Goal: Information Seeking & Learning: Learn about a topic

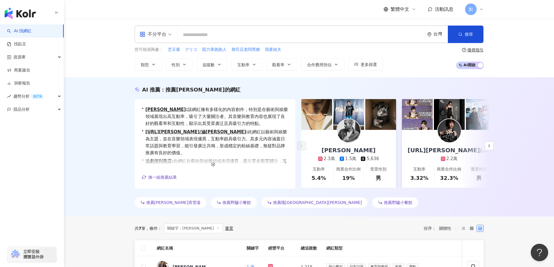
type input "*******"
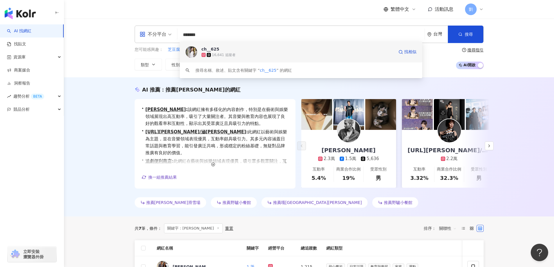
click at [237, 49] on span "ch__625" at bounding box center [298, 49] width 193 height 6
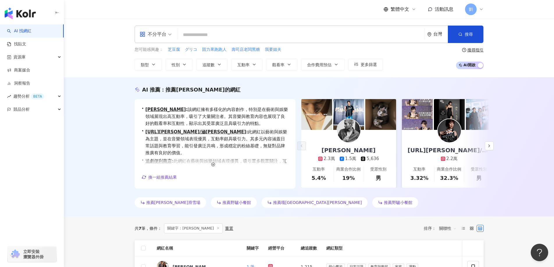
paste input "**********"
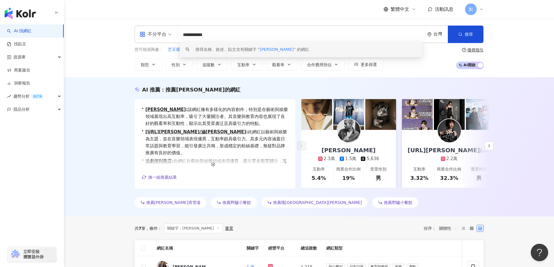
type input "**********"
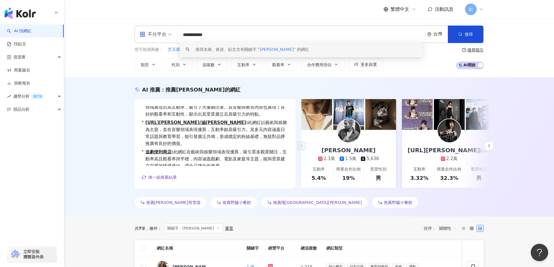
scroll to position [14, 0]
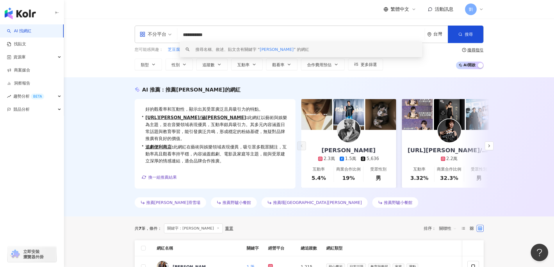
drag, startPoint x: 218, startPoint y: 35, endPoint x: 164, endPoint y: 17, distance: 56.9
click at [165, 19] on div "**********" at bounding box center [309, 48] width 490 height 59
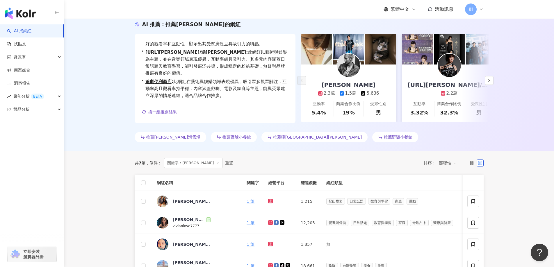
scroll to position [0, 0]
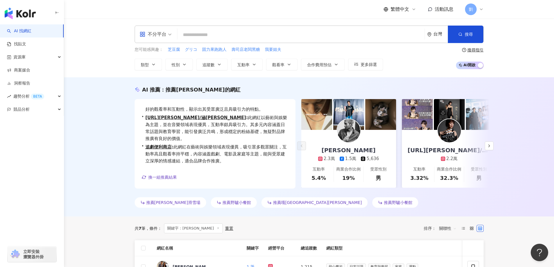
click at [191, 39] on input "search" at bounding box center [301, 34] width 243 height 11
paste input "*********"
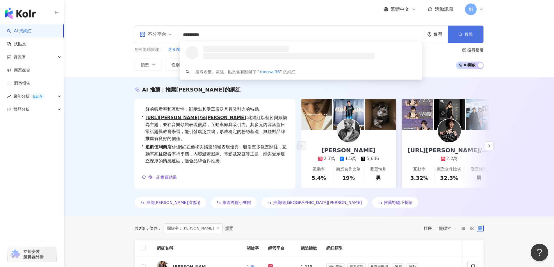
type input "*********"
click at [470, 34] on span "搜尋" at bounding box center [469, 34] width 8 height 5
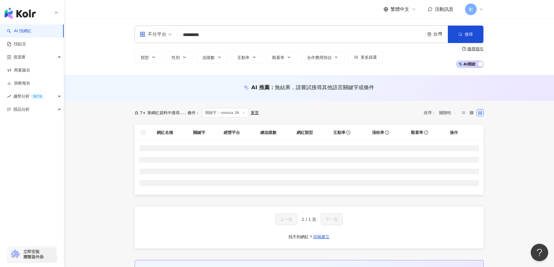
click at [253, 31] on input "*********" at bounding box center [301, 34] width 243 height 11
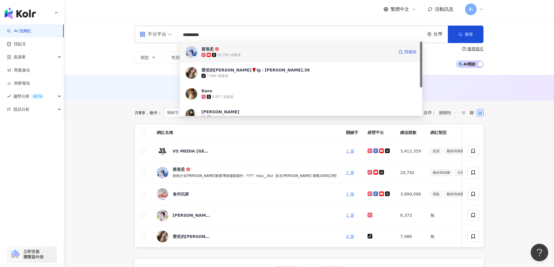
click at [253, 47] on span "蔡善柔" at bounding box center [298, 49] width 193 height 6
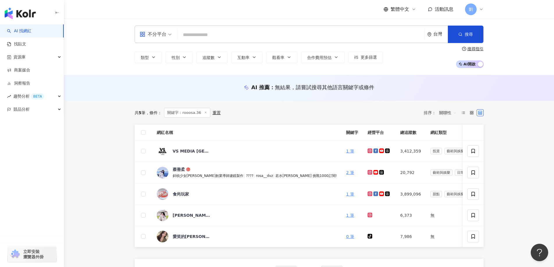
paste input "**********"
type input "**********"
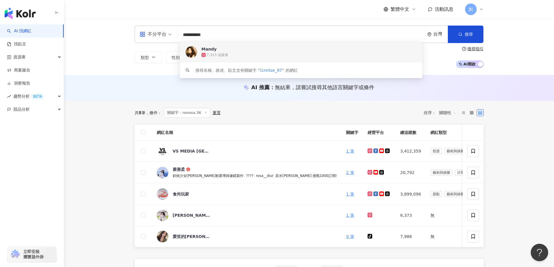
click at [268, 56] on div "7,313 追蹤者" at bounding box center [309, 55] width 215 height 6
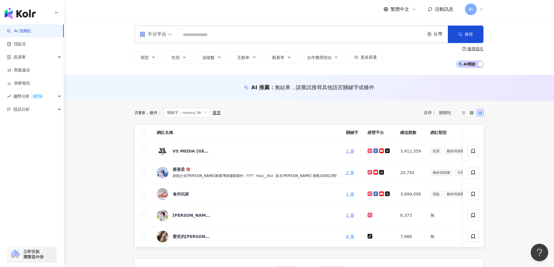
paste input "*********"
type input "*********"
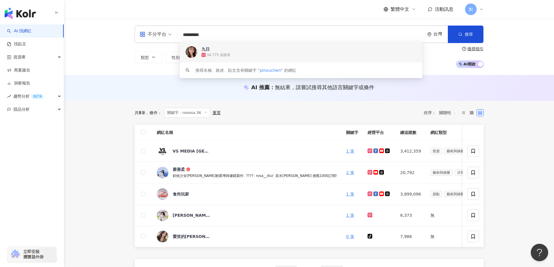
click at [263, 53] on div "34,775 追蹤者" at bounding box center [309, 55] width 215 height 6
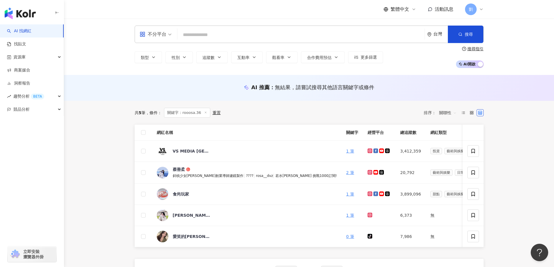
paste input "**********"
type input "**********"
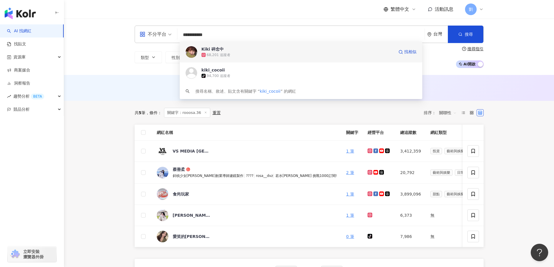
click at [253, 54] on div "68,201 追蹤者" at bounding box center [298, 55] width 193 height 6
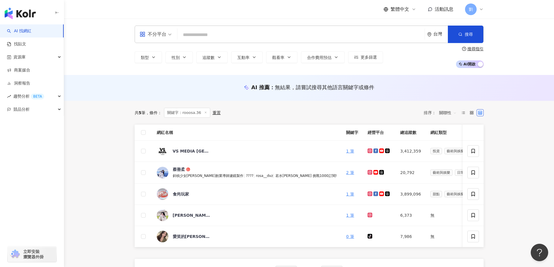
click at [207, 38] on input "search" at bounding box center [301, 34] width 243 height 11
paste input "**********"
type input "**********"
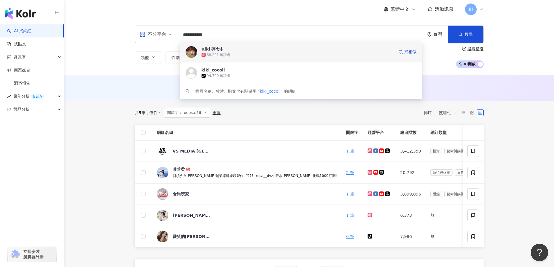
click at [225, 54] on div "68,201 追蹤者" at bounding box center [219, 55] width 24 height 5
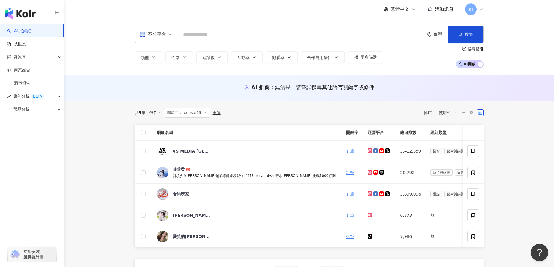
paste input "******"
type input "******"
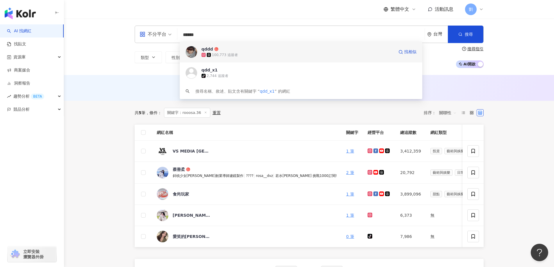
click at [294, 53] on div "100,773 追蹤者" at bounding box center [298, 55] width 193 height 6
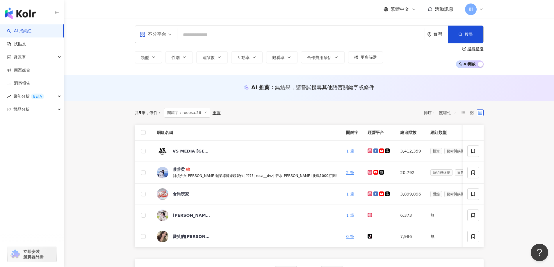
paste input "*******"
type input "*******"
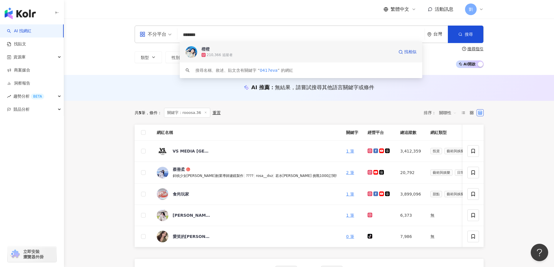
click at [270, 53] on div "210,366 追蹤者" at bounding box center [298, 55] width 193 height 6
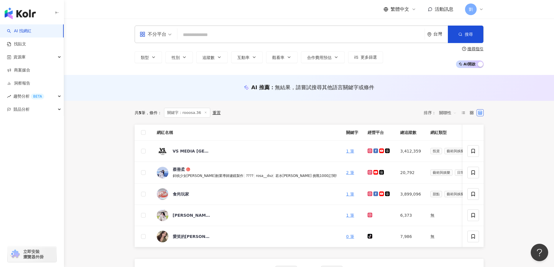
paste input "*******"
type input "*******"
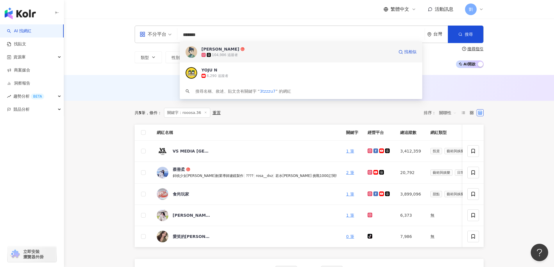
click at [310, 54] on div "104,986 追蹤者" at bounding box center [298, 55] width 193 height 6
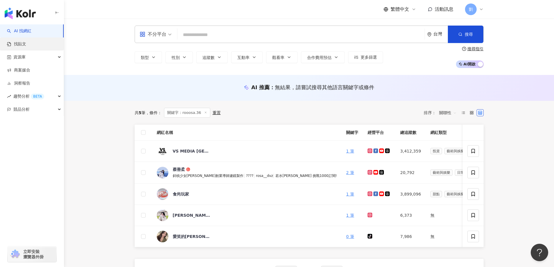
click at [15, 43] on link "找貼文" at bounding box center [16, 44] width 19 height 6
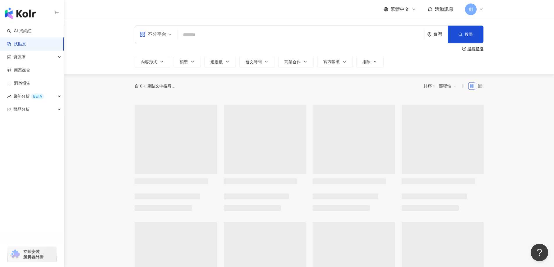
click at [170, 35] on span "不分平台" at bounding box center [156, 34] width 32 height 9
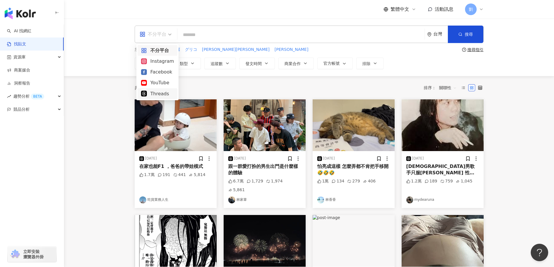
click at [164, 91] on div "Threads" at bounding box center [157, 93] width 33 height 7
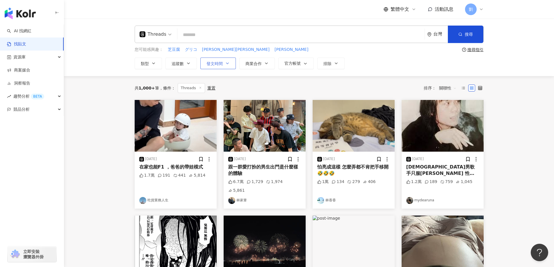
click at [232, 66] on button "發文時間" at bounding box center [217, 64] width 35 height 12
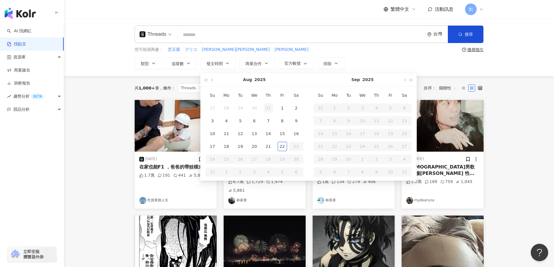
type input "**********"
click at [285, 105] on div "1" at bounding box center [282, 108] width 9 height 9
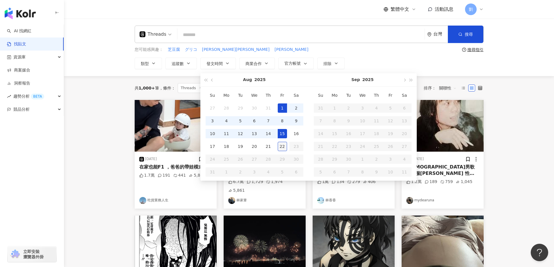
type input "**********"
click at [278, 148] on div "22" at bounding box center [282, 146] width 9 height 9
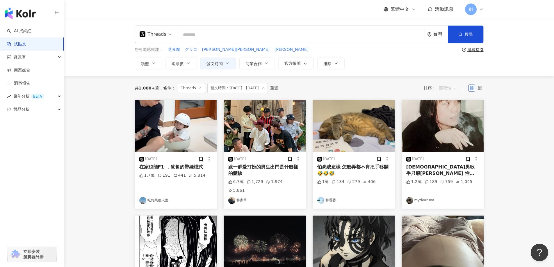
click at [440, 90] on span "關聯性" at bounding box center [447, 87] width 17 height 9
click at [449, 109] on div "互動數" at bounding box center [449, 110] width 16 height 6
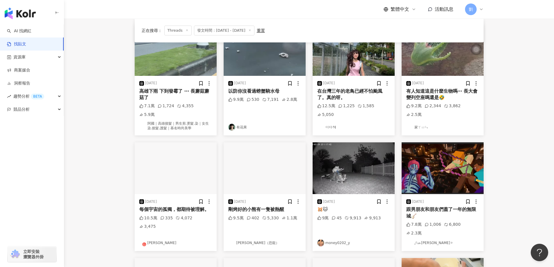
scroll to position [116, 0]
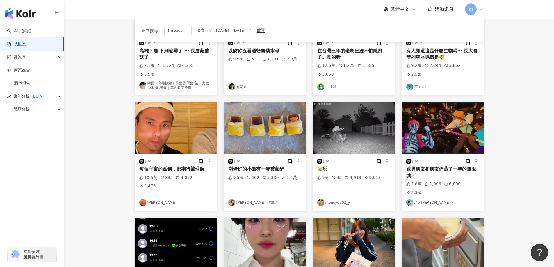
click at [269, 125] on img at bounding box center [265, 128] width 82 height 52
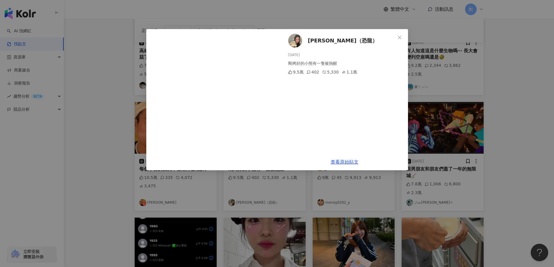
click at [397, 34] on button "Close" at bounding box center [400, 38] width 12 height 12
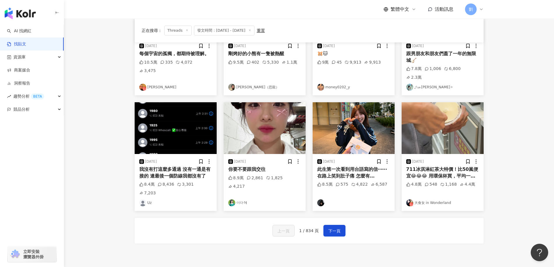
scroll to position [233, 0]
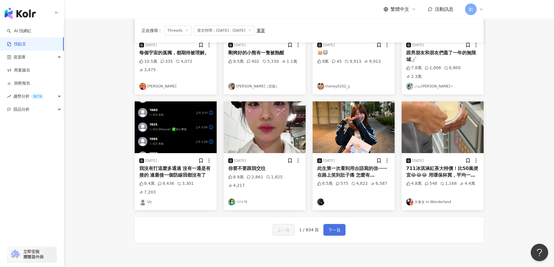
click at [336, 227] on span "下一頁" at bounding box center [334, 230] width 12 height 7
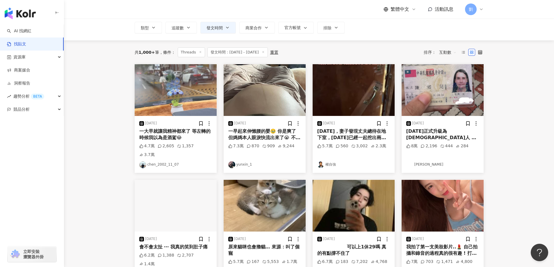
scroll to position [0, 0]
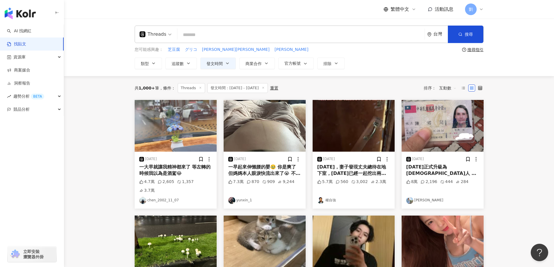
click at [190, 134] on img at bounding box center [176, 126] width 82 height 52
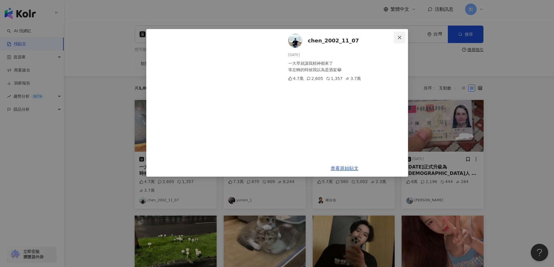
click at [397, 38] on span "Close" at bounding box center [400, 37] width 12 height 5
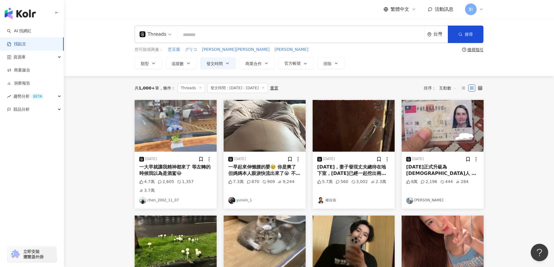
scroll to position [116, 0]
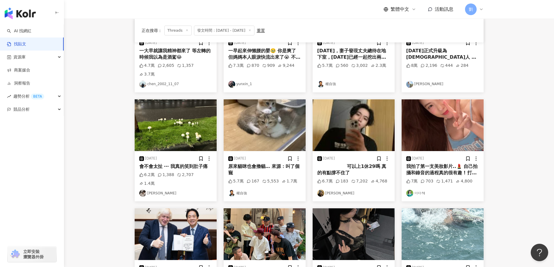
click at [374, 113] on img at bounding box center [354, 125] width 82 height 52
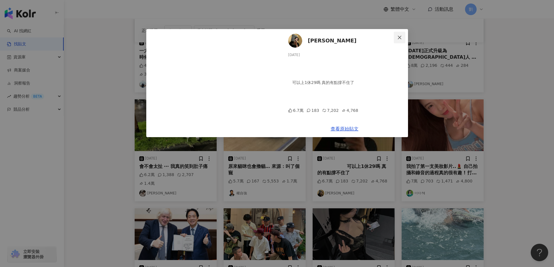
click at [397, 40] on button "Close" at bounding box center [400, 38] width 12 height 12
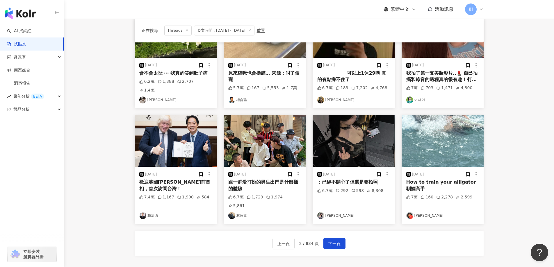
scroll to position [233, 0]
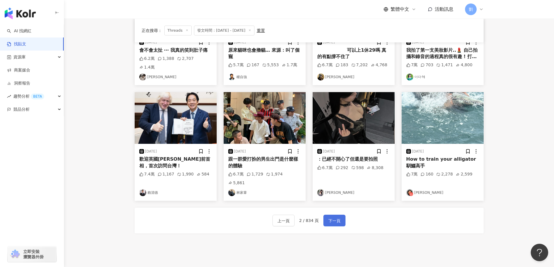
click at [330, 215] on button "下一頁" at bounding box center [334, 221] width 22 height 12
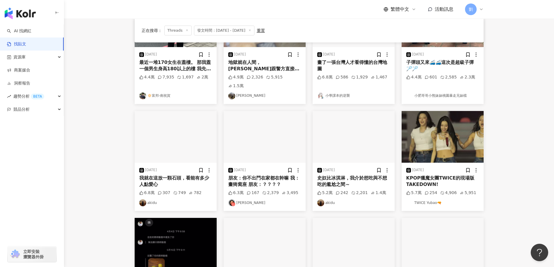
scroll to position [84, 0]
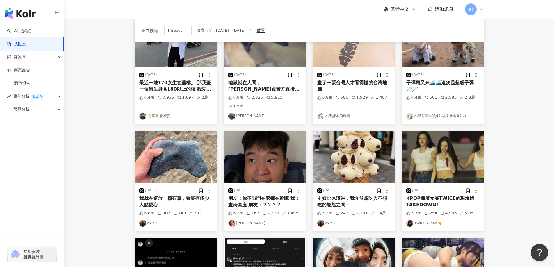
click at [347, 144] on img at bounding box center [354, 157] width 82 height 52
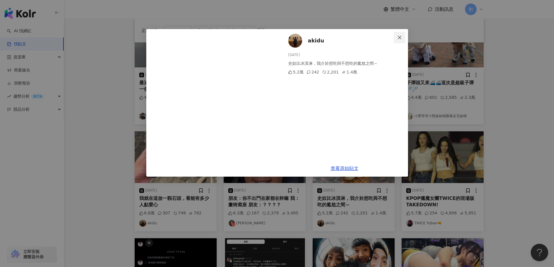
click at [400, 38] on icon "close" at bounding box center [399, 37] width 5 height 5
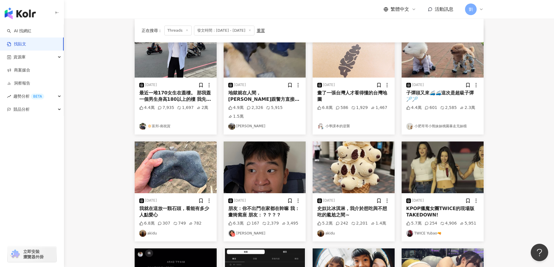
scroll to position [26, 0]
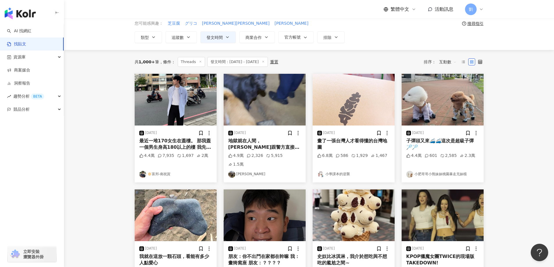
click at [353, 83] on img at bounding box center [354, 100] width 82 height 52
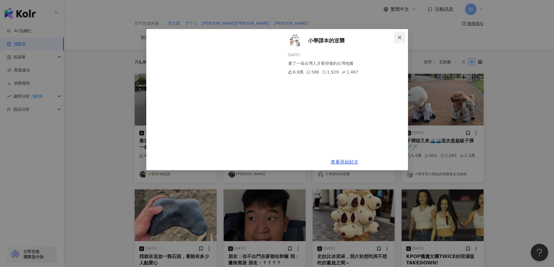
click at [401, 33] on button "Close" at bounding box center [400, 38] width 12 height 12
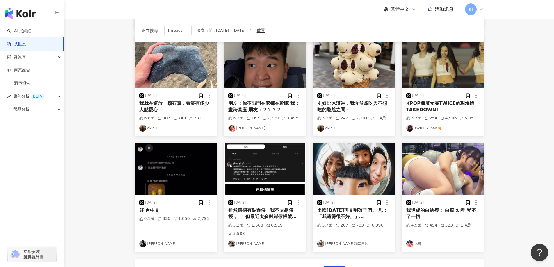
scroll to position [259, 0]
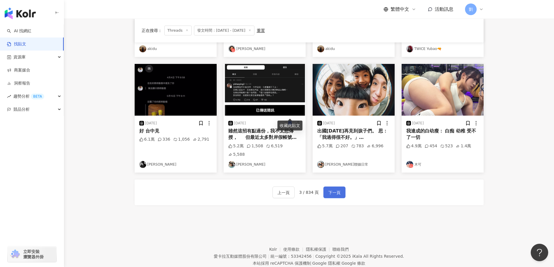
click at [332, 189] on span "下一頁" at bounding box center [334, 192] width 12 height 7
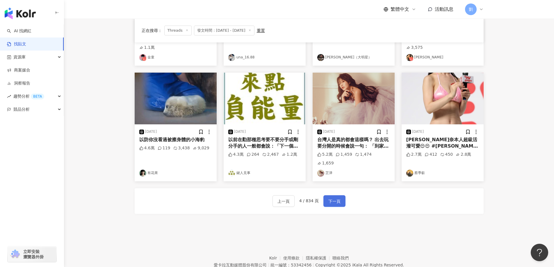
click at [336, 195] on button "下一頁" at bounding box center [334, 201] width 22 height 12
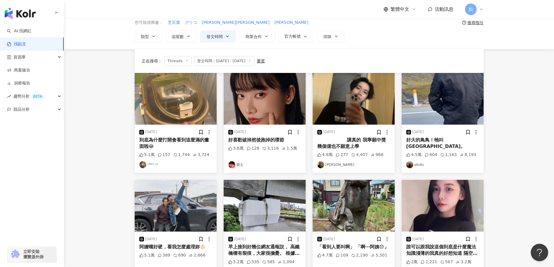
scroll to position [26, 0]
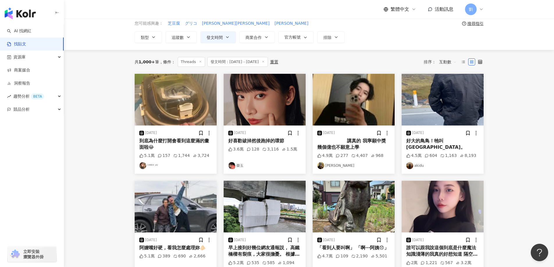
click at [285, 109] on img at bounding box center [265, 100] width 82 height 52
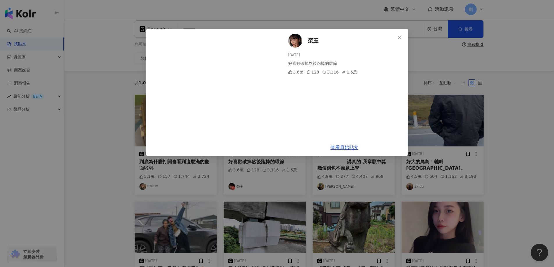
scroll to position [0, 0]
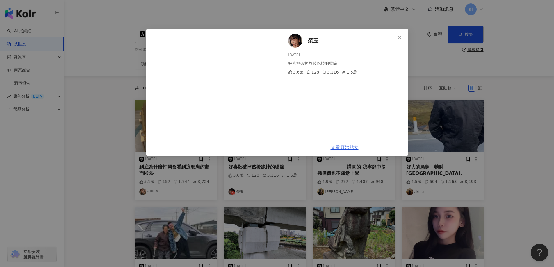
click at [351, 150] on link "查看原始貼文" at bounding box center [345, 148] width 28 height 6
click at [406, 33] on div "榮玉 2025/8/10 好喜歡破掉然後跑掉的環節 3.6萬 128 3,116 1.5萬" at bounding box center [344, 84] width 127 height 110
click at [401, 36] on icon "close" at bounding box center [399, 36] width 3 height 3
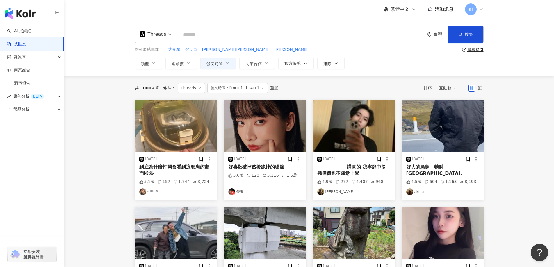
click at [171, 129] on img at bounding box center [176, 126] width 82 height 52
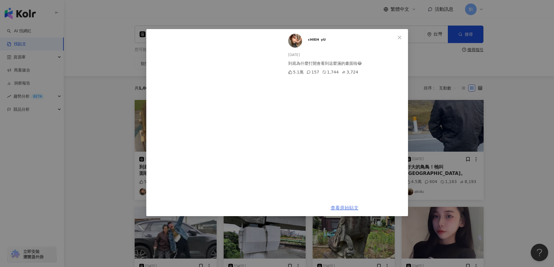
click at [341, 205] on link "查看原始貼文" at bounding box center [345, 208] width 28 height 6
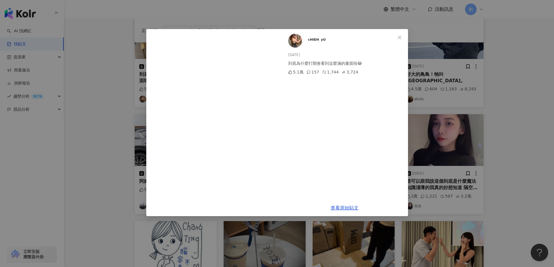
scroll to position [116, 0]
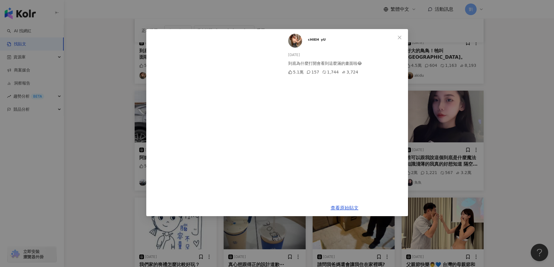
click at [397, 248] on div "ᶜᴴᴵᴱᴴ ʸᵁ 2025/8/10 到底為什麼打開會看到這麼滿的畫面啦😂 5.1萬 157 1,744 3,724 查看原始貼文" at bounding box center [277, 133] width 554 height 267
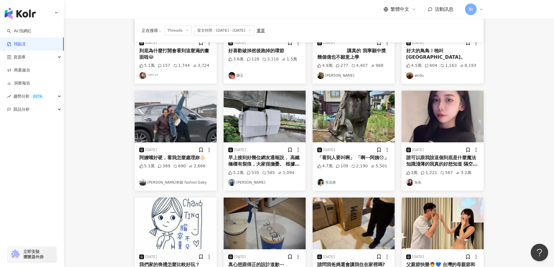
click at [443, 118] on img at bounding box center [443, 117] width 82 height 52
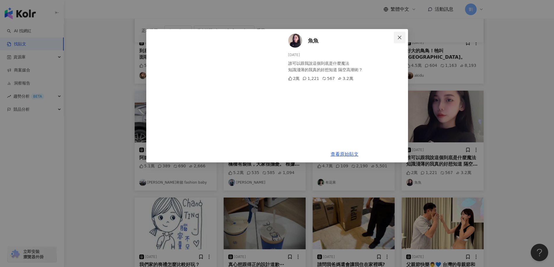
click at [403, 36] on span "Close" at bounding box center [400, 37] width 12 height 5
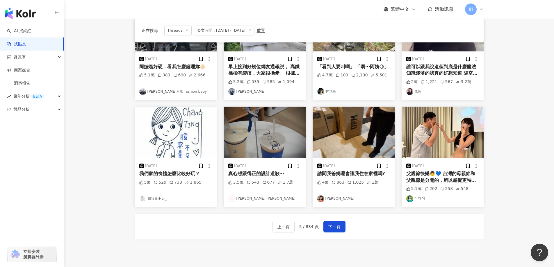
scroll to position [259, 0]
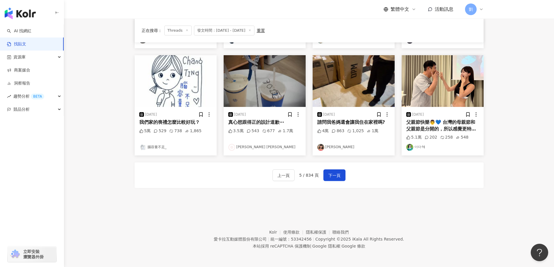
click at [247, 74] on img at bounding box center [265, 81] width 82 height 52
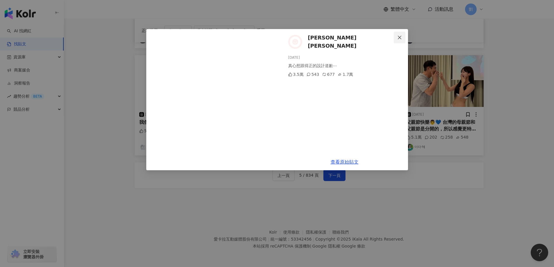
click at [404, 40] on button "Close" at bounding box center [400, 38] width 12 height 12
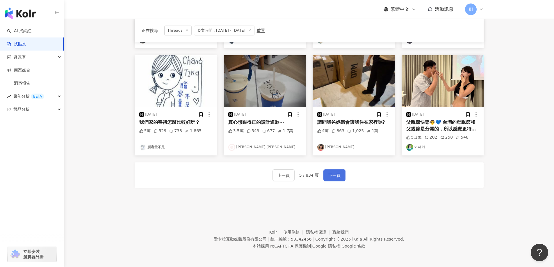
click at [334, 173] on span "下一頁" at bounding box center [334, 175] width 12 height 7
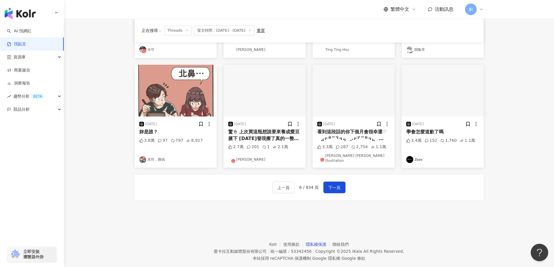
scroll to position [201, 0]
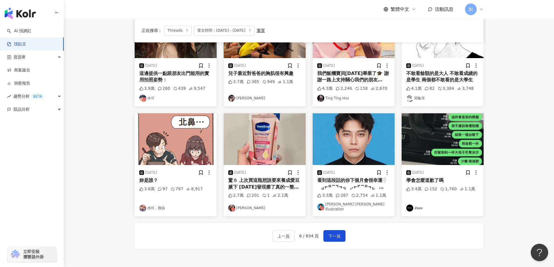
click at [448, 130] on img at bounding box center [443, 139] width 82 height 52
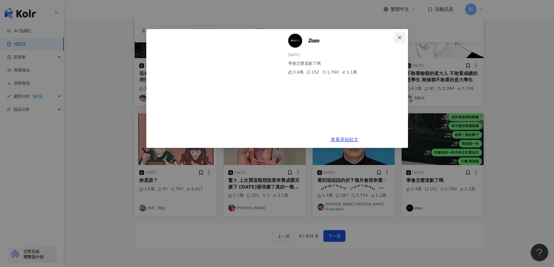
click at [399, 37] on icon "close" at bounding box center [399, 36] width 3 height 3
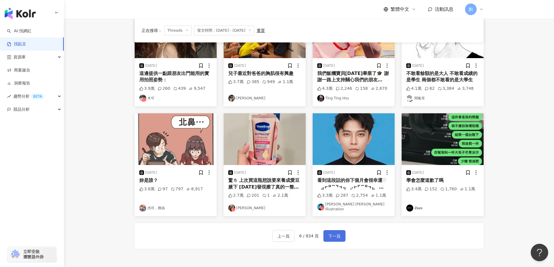
click at [326, 230] on button "下一頁" at bounding box center [334, 236] width 22 height 12
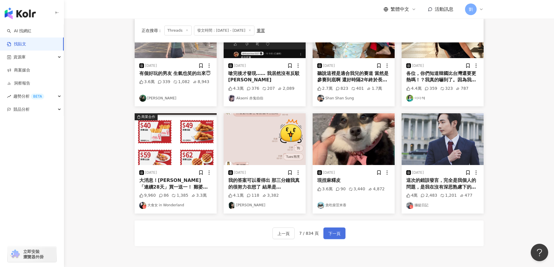
click at [332, 230] on button "下一頁" at bounding box center [334, 234] width 22 height 12
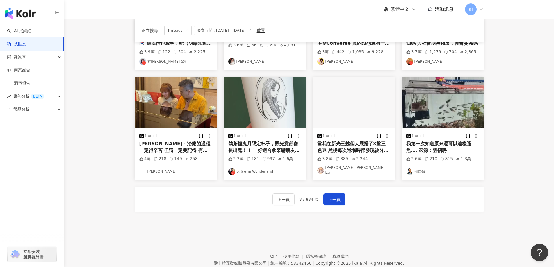
scroll to position [259, 0]
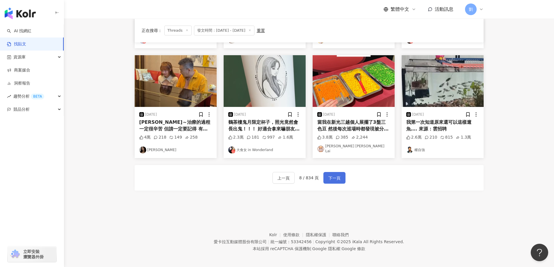
click at [335, 178] on span "下一頁" at bounding box center [334, 178] width 12 height 7
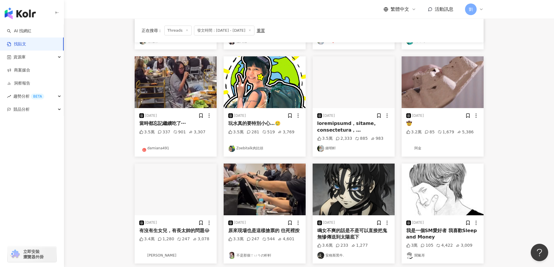
scroll to position [175, 0]
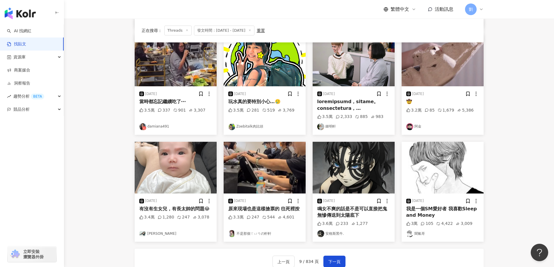
click at [185, 152] on img at bounding box center [176, 168] width 82 height 52
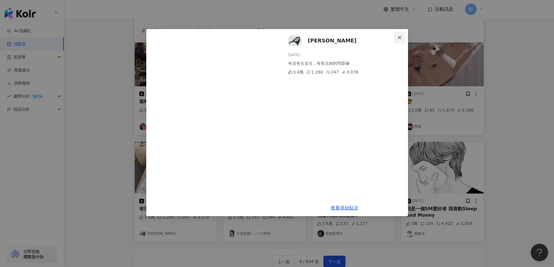
click at [401, 38] on icon "close" at bounding box center [399, 37] width 5 height 5
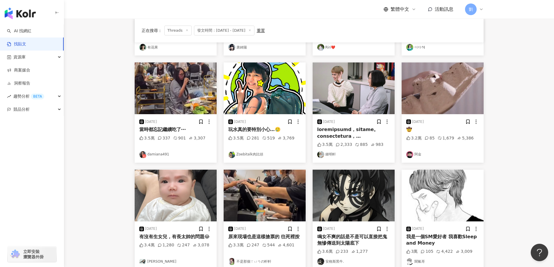
scroll to position [0, 0]
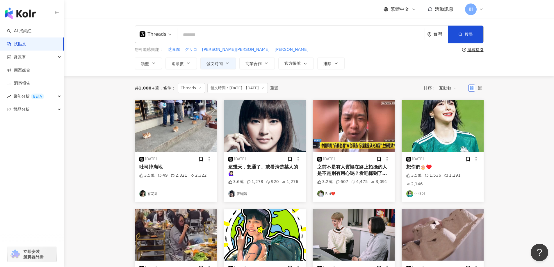
click at [265, 87] on span at bounding box center [263, 88] width 3 height 3
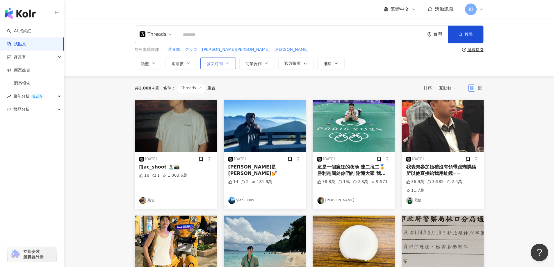
click at [205, 58] on button "發文時間" at bounding box center [217, 64] width 35 height 12
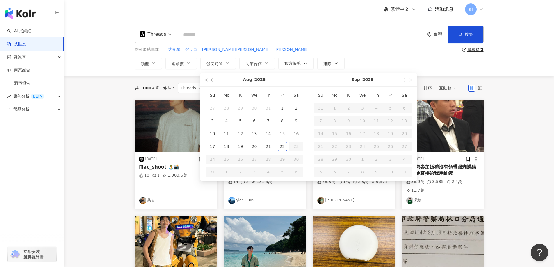
click at [211, 80] on button "button" at bounding box center [212, 79] width 6 height 13
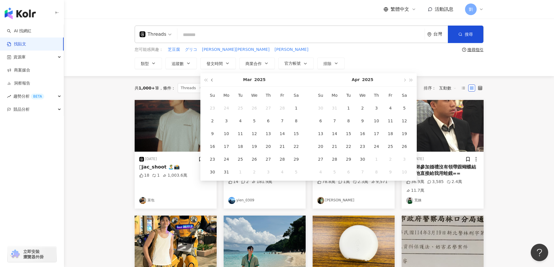
click at [211, 80] on button "button" at bounding box center [212, 79] width 6 height 13
type input "**********"
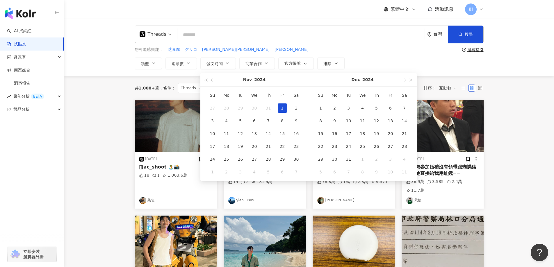
click at [286, 111] on div "1" at bounding box center [282, 108] width 9 height 9
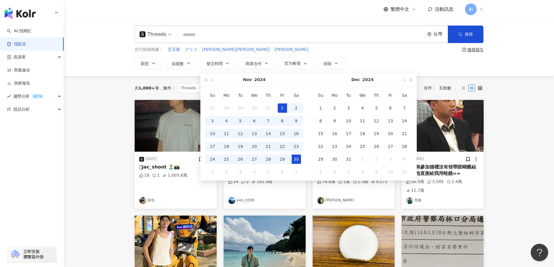
click at [295, 158] on div "30" at bounding box center [296, 159] width 9 height 9
type input "**********"
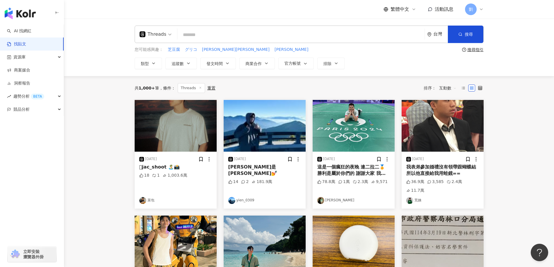
type input "**********"
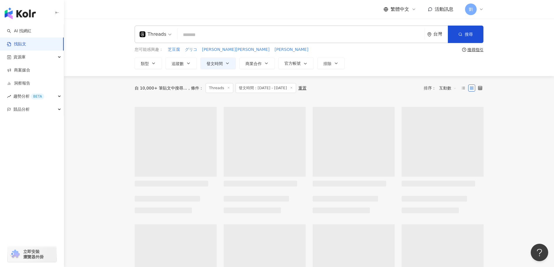
type input "**********"
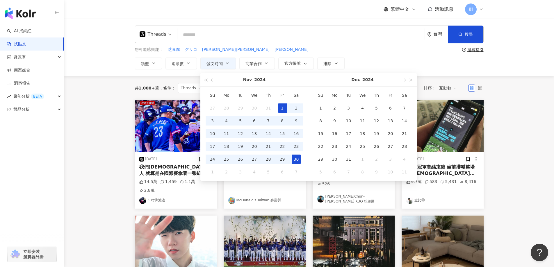
click at [422, 58] on div "**********" at bounding box center [309, 64] width 349 height 12
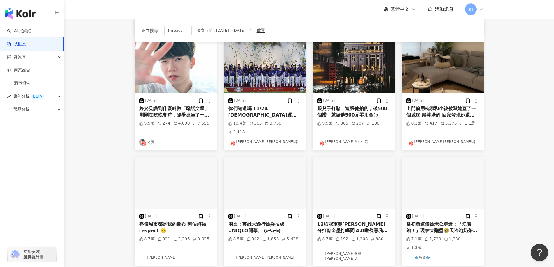
scroll to position [259, 0]
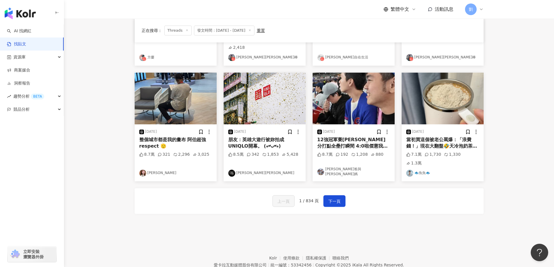
click at [435, 75] on img at bounding box center [443, 99] width 82 height 52
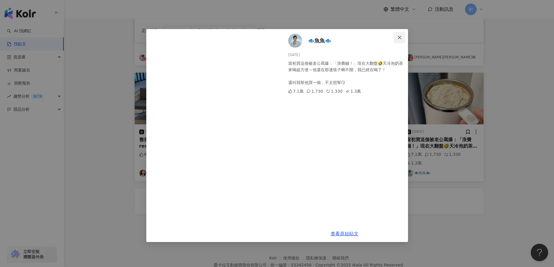
click at [403, 41] on button "Close" at bounding box center [400, 38] width 12 height 12
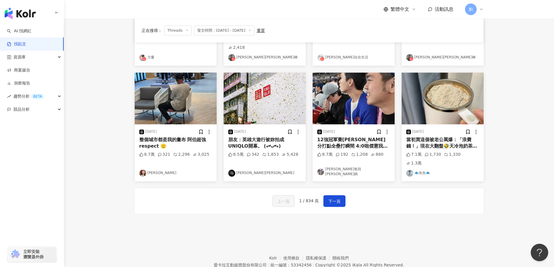
click at [183, 90] on img at bounding box center [176, 99] width 82 height 52
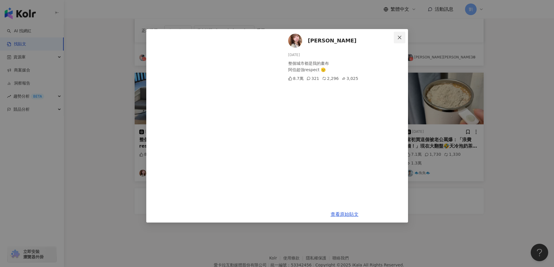
click at [401, 37] on icon "close" at bounding box center [399, 37] width 5 height 5
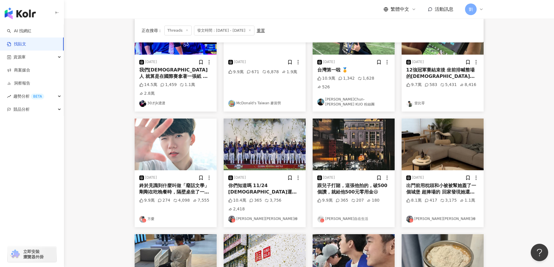
scroll to position [84, 0]
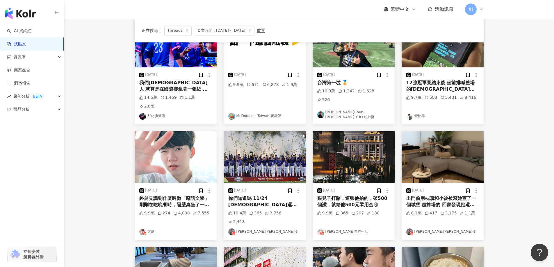
click at [345, 159] on img at bounding box center [354, 157] width 82 height 52
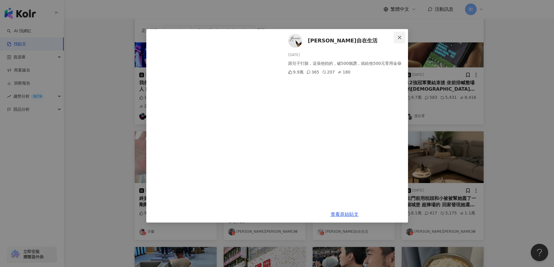
click at [401, 37] on icon "close" at bounding box center [399, 37] width 5 height 5
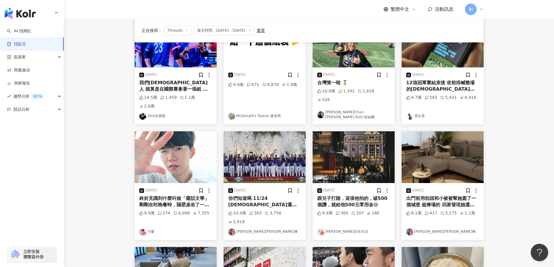
click at [426, 143] on img at bounding box center [443, 157] width 82 height 52
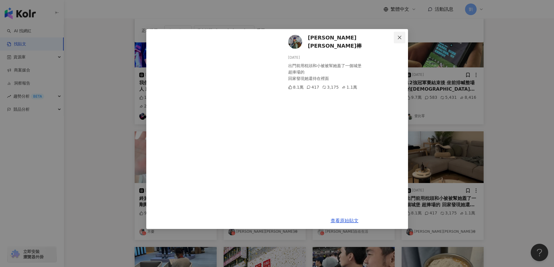
click at [400, 38] on icon "close" at bounding box center [399, 37] width 5 height 5
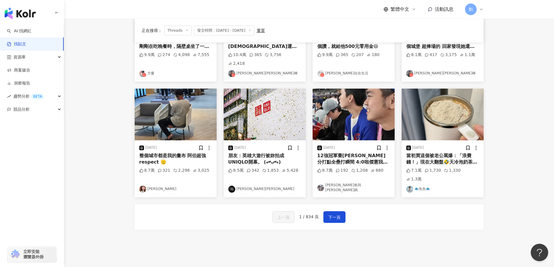
scroll to position [259, 0]
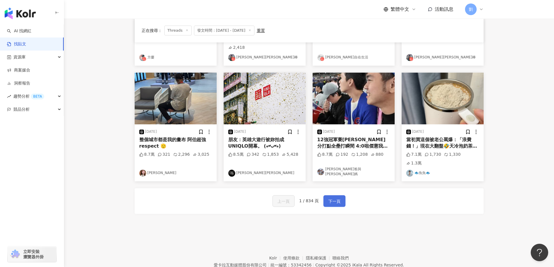
click at [341, 195] on button "下一頁" at bounding box center [334, 201] width 22 height 12
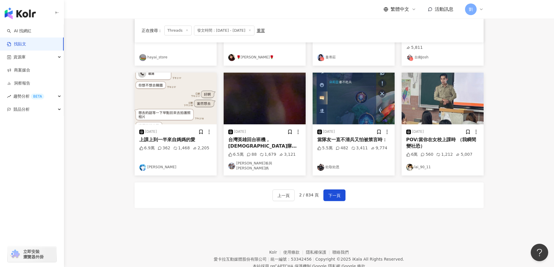
click at [348, 73] on img at bounding box center [354, 99] width 82 height 52
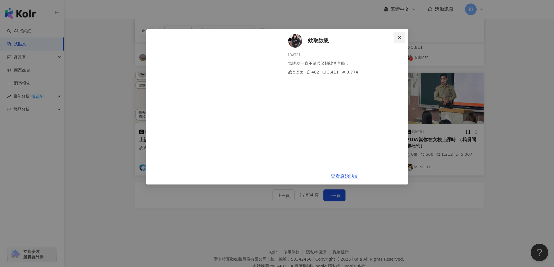
click at [399, 35] on icon "close" at bounding box center [399, 37] width 5 height 5
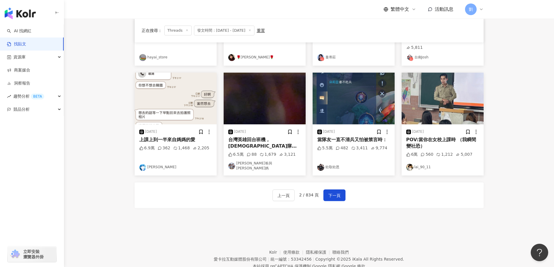
click at [174, 75] on img at bounding box center [176, 99] width 82 height 52
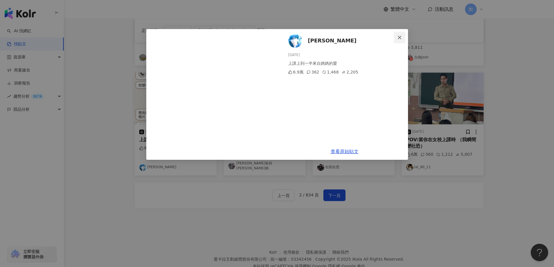
click at [397, 36] on icon "close" at bounding box center [399, 37] width 5 height 5
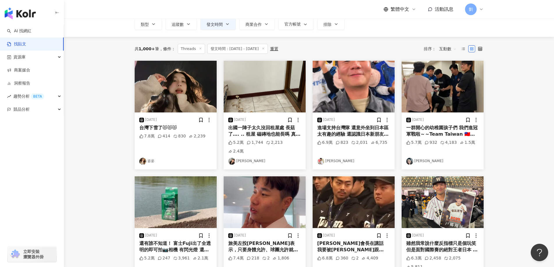
scroll to position [0, 0]
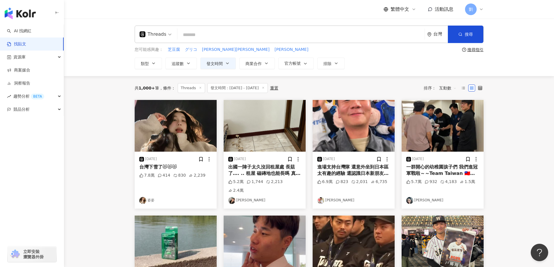
click at [443, 129] on img at bounding box center [443, 126] width 82 height 52
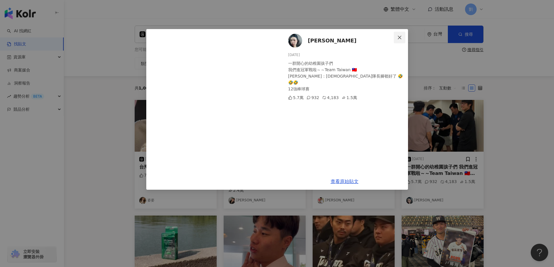
click at [402, 37] on icon "close" at bounding box center [399, 37] width 5 height 5
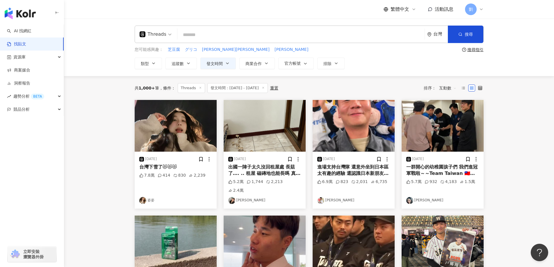
scroll to position [175, 0]
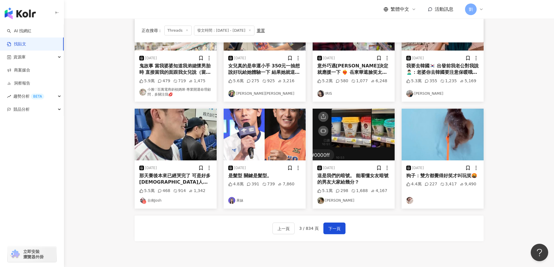
scroll to position [145, 0]
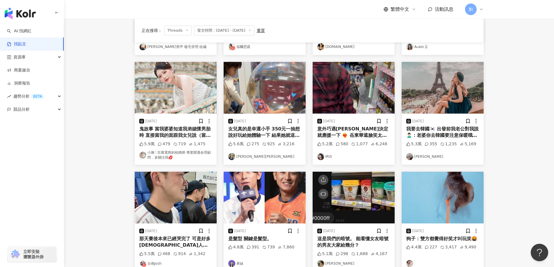
click at [374, 234] on div "2024/11/29 這是我們的暗號。 能看懂女友暗號的男友大家給幾分？ 5.1萬 298 1,688 4,167 Edward Kuo" at bounding box center [354, 248] width 82 height 48
click at [358, 200] on img at bounding box center [354, 198] width 82 height 52
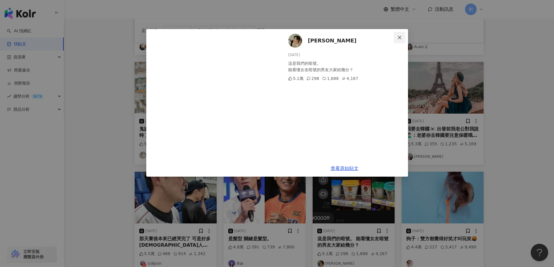
click at [402, 37] on span "Close" at bounding box center [400, 37] width 12 height 5
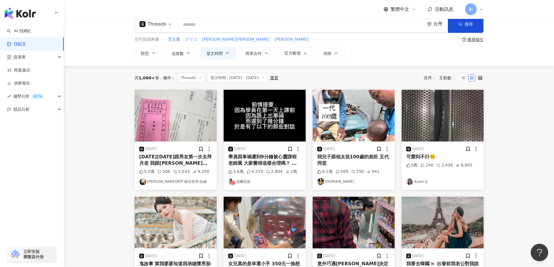
scroll to position [0, 0]
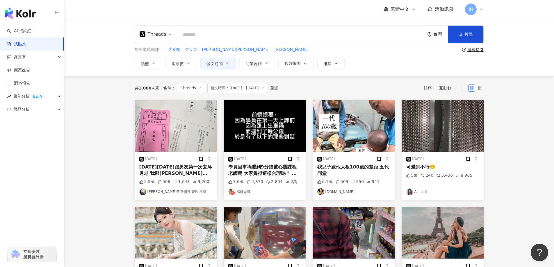
click at [165, 121] on img at bounding box center [176, 126] width 82 height 52
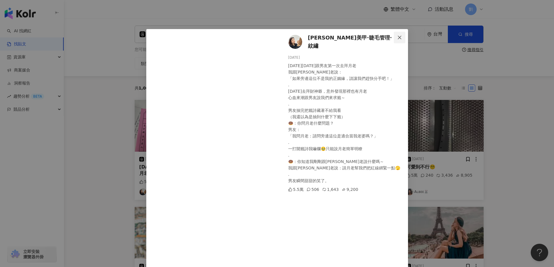
click at [397, 33] on button "Close" at bounding box center [400, 38] width 12 height 12
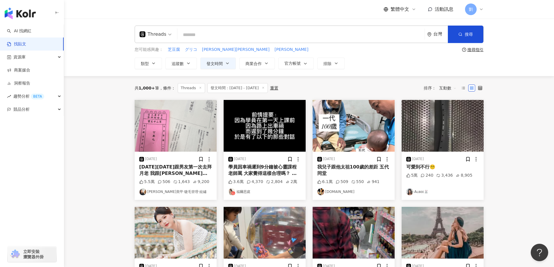
scroll to position [175, 0]
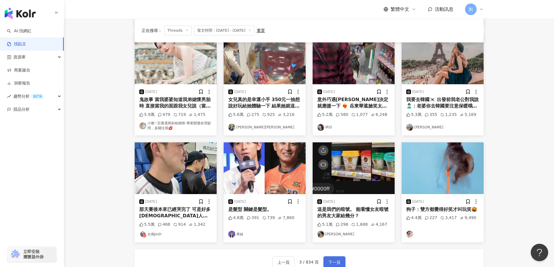
click at [328, 261] on span "下一頁" at bounding box center [334, 262] width 12 height 7
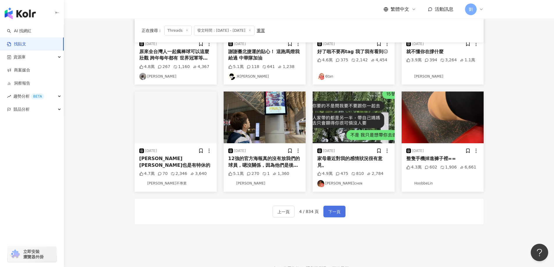
scroll to position [201, 0]
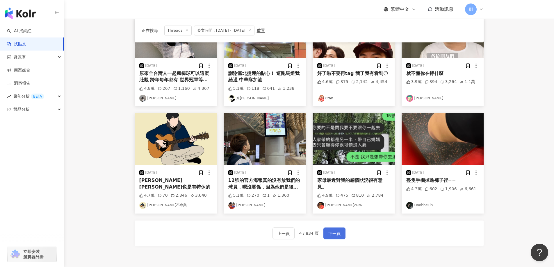
click at [332, 230] on span "下一頁" at bounding box center [334, 233] width 12 height 7
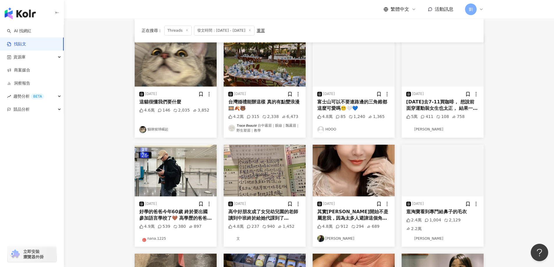
scroll to position [87, 0]
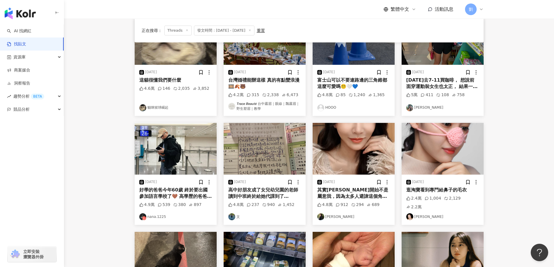
click at [439, 151] on img at bounding box center [443, 149] width 82 height 52
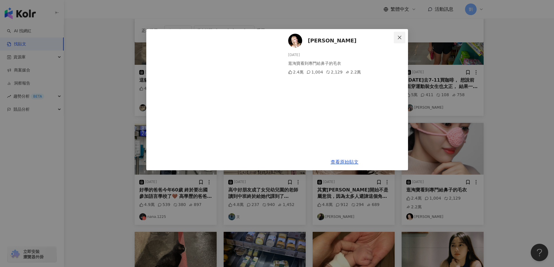
click at [403, 36] on span "Close" at bounding box center [400, 37] width 12 height 5
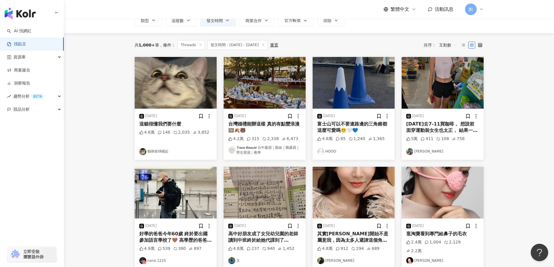
scroll to position [29, 0]
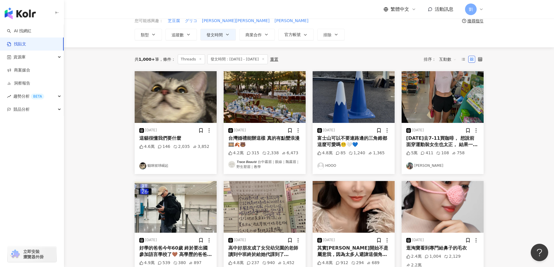
click at [357, 98] on img at bounding box center [354, 97] width 82 height 52
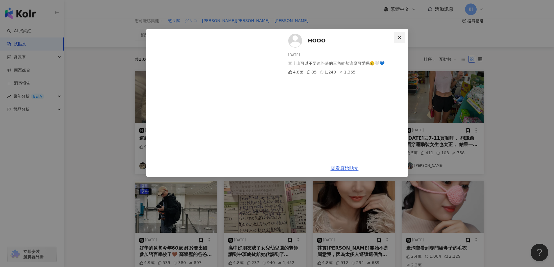
click at [402, 33] on button "Close" at bounding box center [400, 38] width 12 height 12
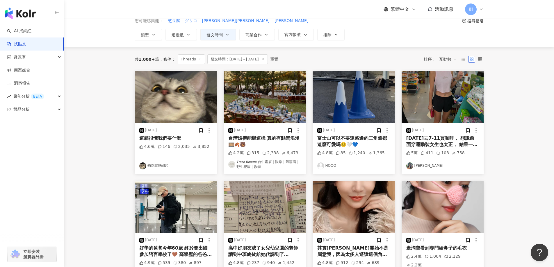
scroll to position [145, 0]
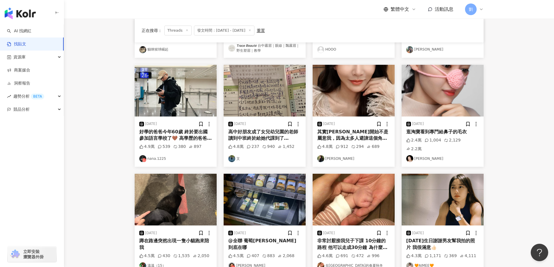
click at [273, 92] on img at bounding box center [265, 91] width 82 height 52
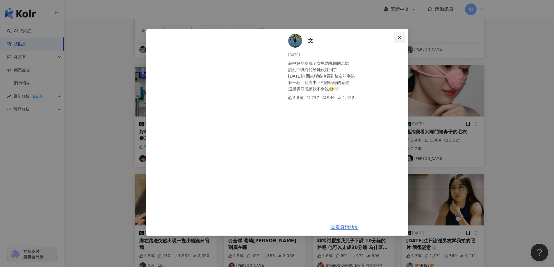
click at [395, 38] on span "Close" at bounding box center [400, 37] width 12 height 5
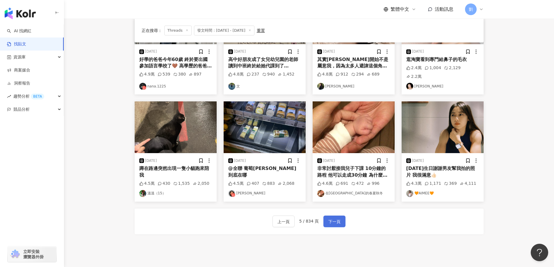
scroll to position [203, 0]
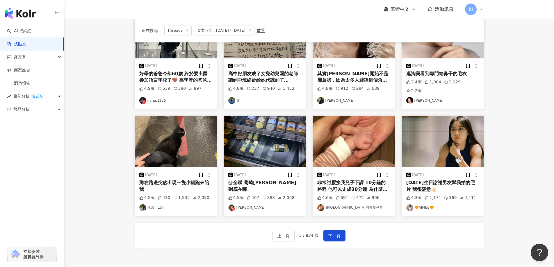
click at [161, 119] on img at bounding box center [176, 142] width 82 height 52
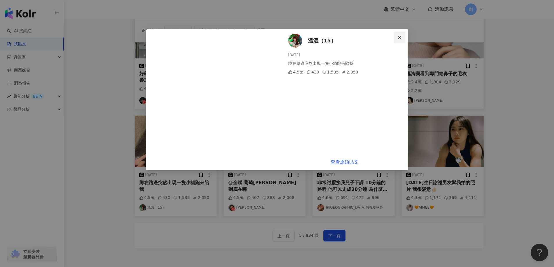
click at [400, 34] on button "Close" at bounding box center [400, 38] width 12 height 12
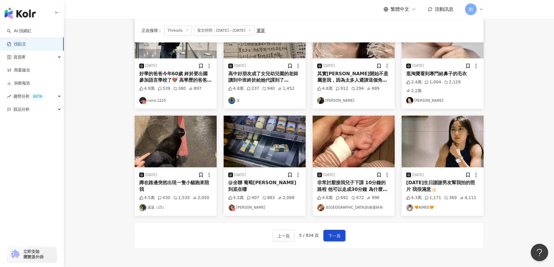
click at [431, 122] on img at bounding box center [443, 142] width 82 height 52
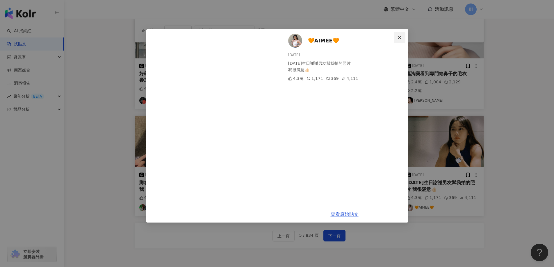
click at [400, 38] on span "Close" at bounding box center [400, 37] width 12 height 5
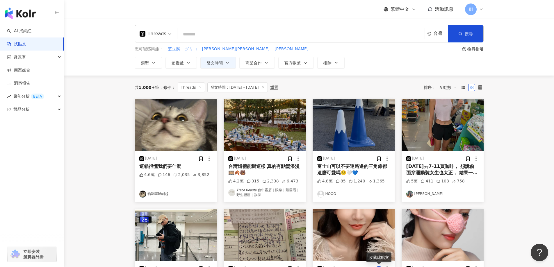
scroll to position [0, 0]
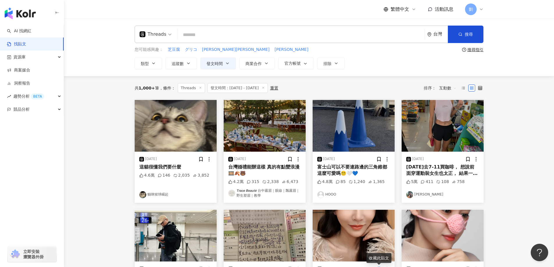
click at [293, 129] on img at bounding box center [265, 126] width 82 height 52
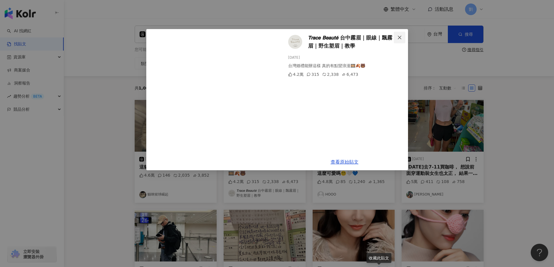
click at [401, 34] on button "Close" at bounding box center [400, 38] width 12 height 12
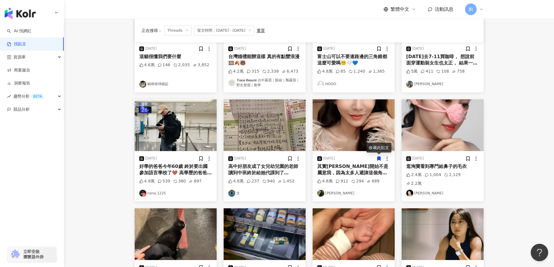
scroll to position [233, 0]
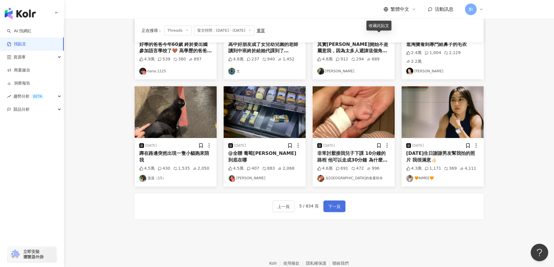
click at [341, 201] on button "下一頁" at bounding box center [334, 207] width 22 height 12
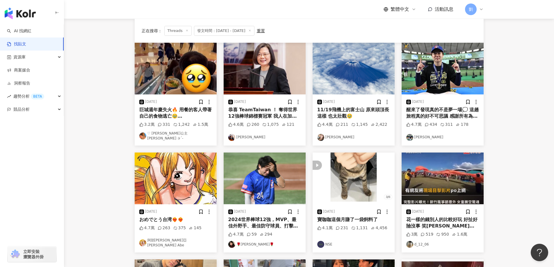
scroll to position [56, 0]
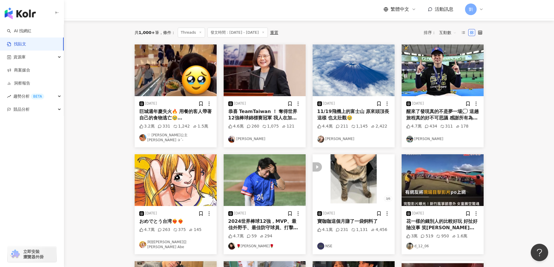
click at [164, 83] on img at bounding box center [176, 71] width 82 height 52
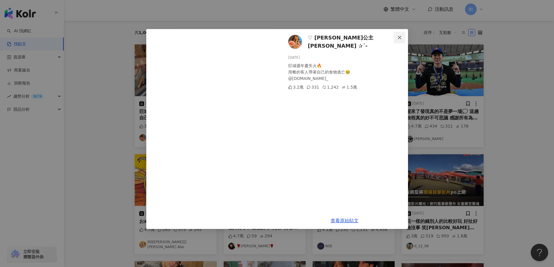
click at [403, 33] on button "Close" at bounding box center [400, 38] width 12 height 12
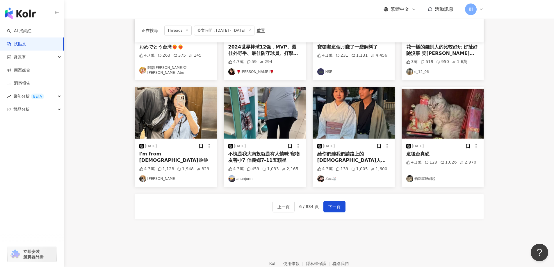
scroll to position [172, 0]
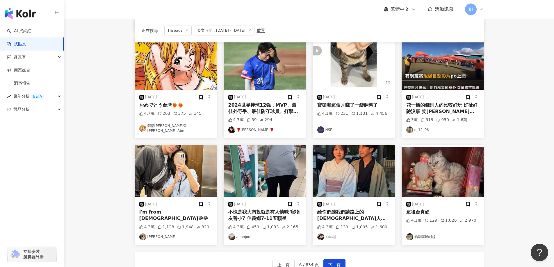
click at [193, 168] on img at bounding box center [176, 171] width 82 height 52
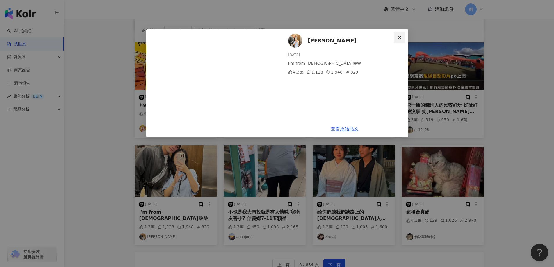
click at [398, 36] on icon "close" at bounding box center [399, 37] width 5 height 5
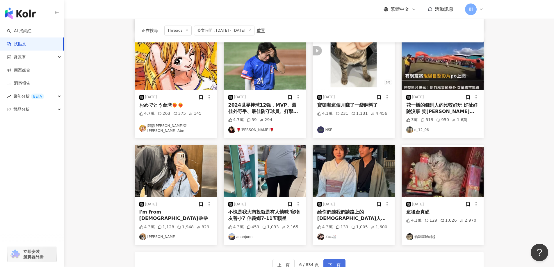
click at [328, 259] on button "下一頁" at bounding box center [334, 265] width 22 height 12
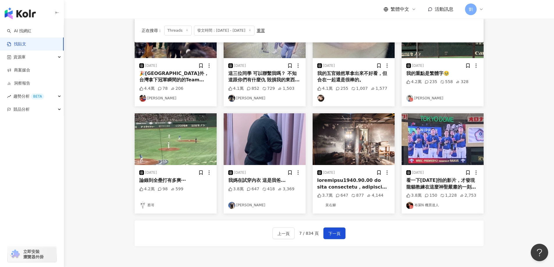
scroll to position [84, 0]
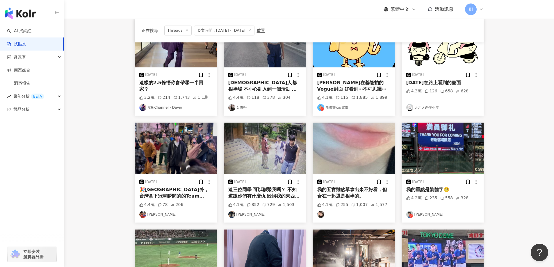
click at [334, 192] on div "我的五官雖然單拿出來不好看，但合在一起還是很棒的。" at bounding box center [353, 193] width 73 height 13
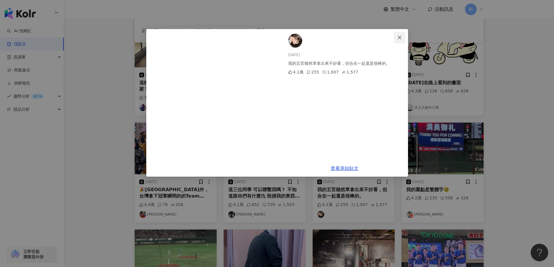
click at [397, 38] on span "Close" at bounding box center [400, 37] width 12 height 5
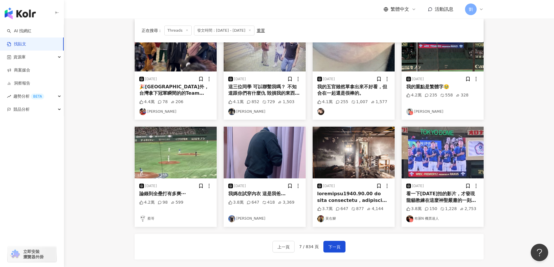
scroll to position [259, 0]
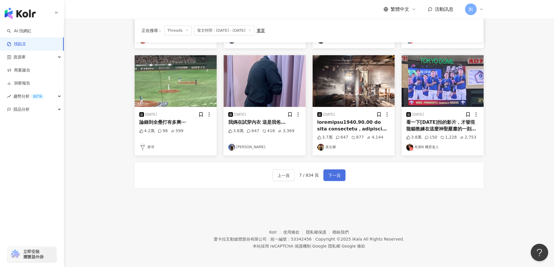
click at [335, 179] on span "下一頁" at bounding box center [334, 175] width 12 height 7
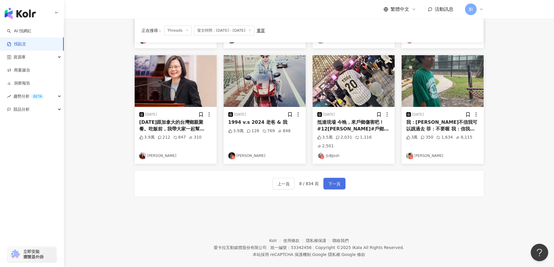
click at [335, 181] on span "下一頁" at bounding box center [334, 184] width 12 height 7
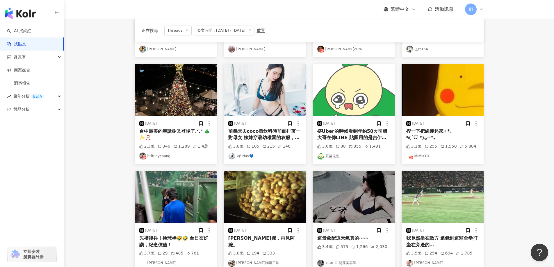
scroll to position [143, 0]
click at [464, 80] on img at bounding box center [443, 91] width 82 height 52
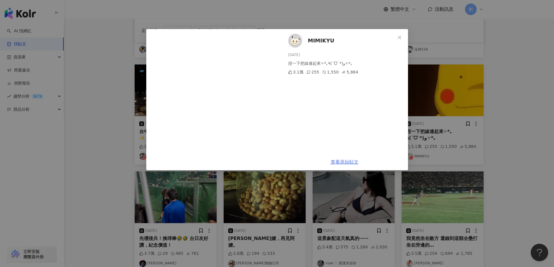
click at [345, 162] on link "查看原始貼文" at bounding box center [345, 162] width 28 height 6
click at [393, 205] on div "MIMIKYU 2024/11/22 捏一下把線連起來✧*｡٩(ˊᗜˋ*)و✧*｡ 3.1萬 255 1,550 5,884 查看原始貼文" at bounding box center [277, 133] width 554 height 267
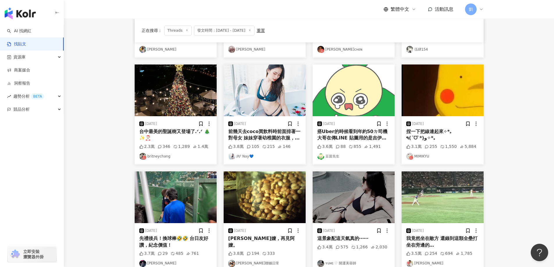
scroll to position [259, 0]
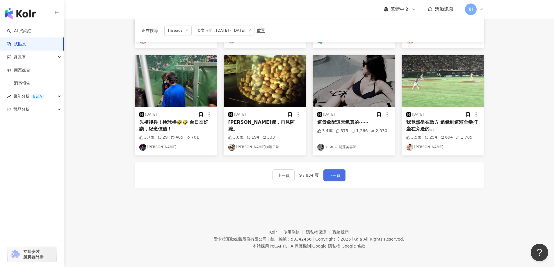
click at [331, 175] on span "下一頁" at bounding box center [334, 175] width 12 height 7
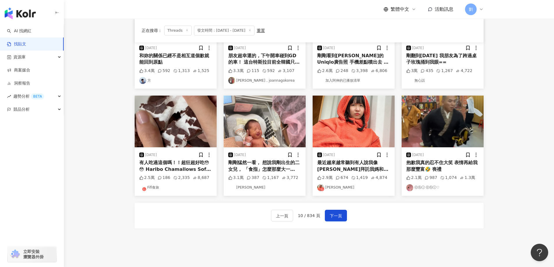
scroll to position [233, 0]
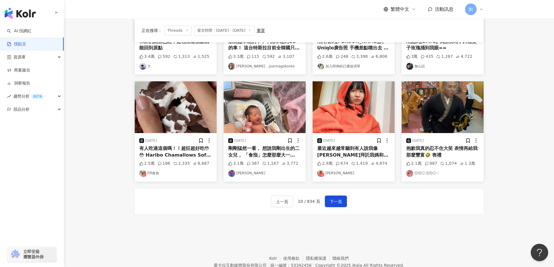
click at [177, 111] on img at bounding box center [176, 107] width 82 height 52
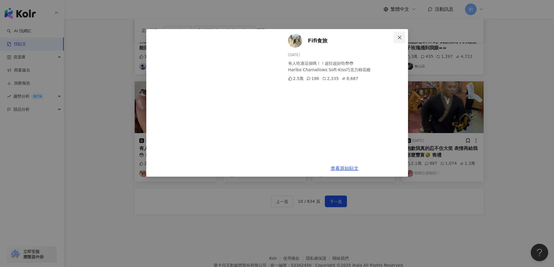
click at [397, 39] on icon "close" at bounding box center [399, 37] width 5 height 5
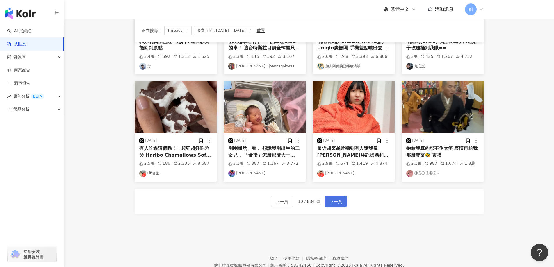
click at [328, 200] on button "下一頁" at bounding box center [336, 202] width 22 height 12
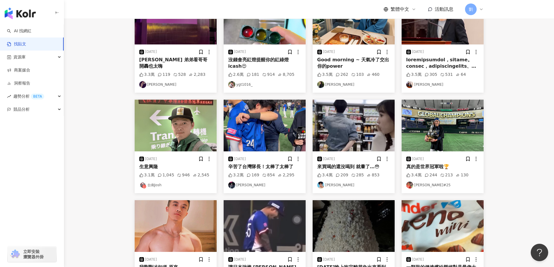
scroll to position [226, 0]
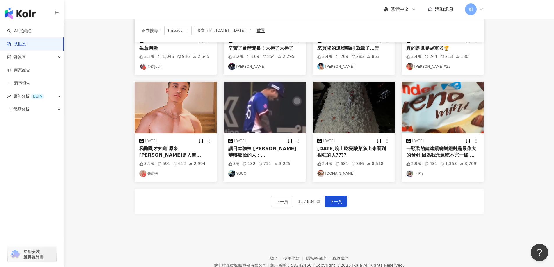
click at [444, 96] on img at bounding box center [443, 108] width 82 height 52
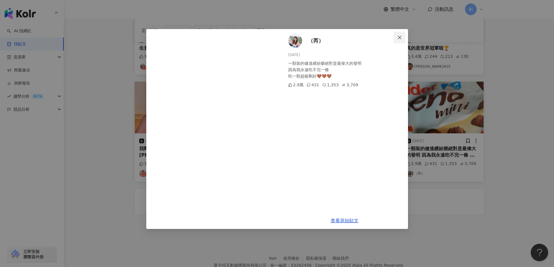
click at [402, 37] on span "Close" at bounding box center [400, 37] width 12 height 5
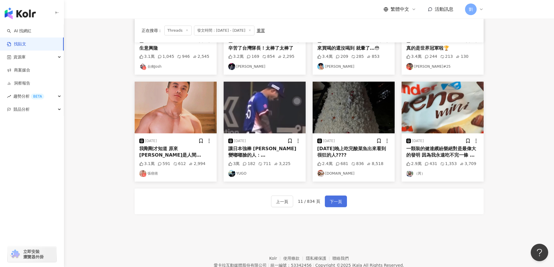
click at [337, 203] on span "下一頁" at bounding box center [336, 201] width 12 height 7
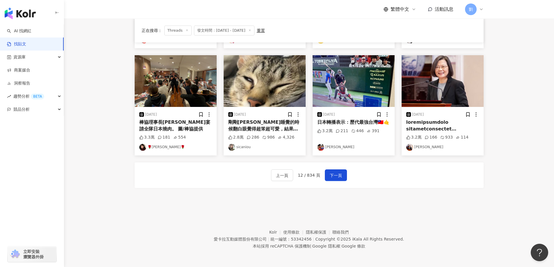
scroll to position [233, 0]
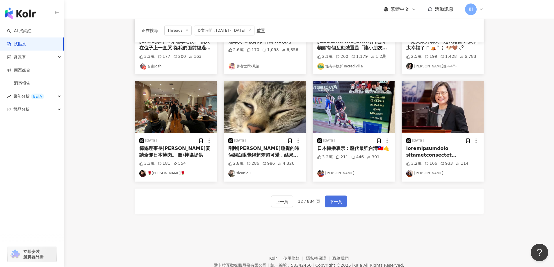
click at [334, 200] on span "下一頁" at bounding box center [336, 201] width 12 height 7
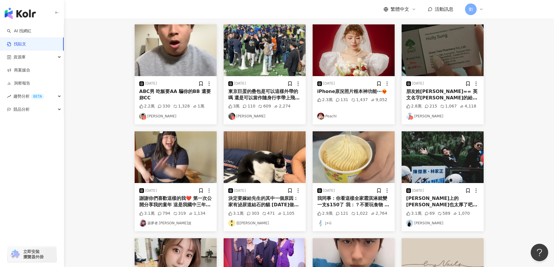
scroll to position [119, 0]
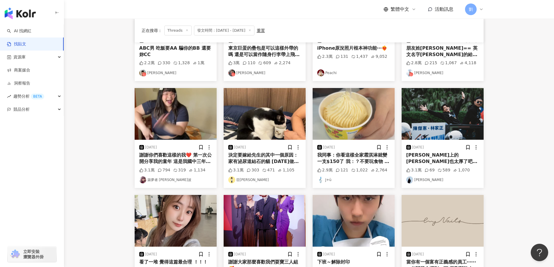
click at [342, 100] on img at bounding box center [354, 114] width 82 height 52
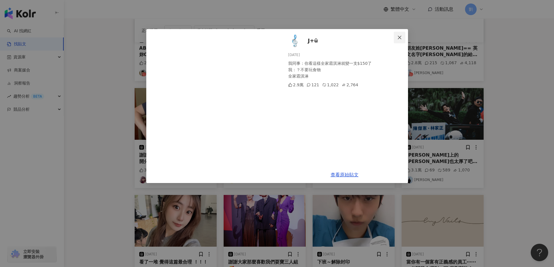
click at [396, 39] on span "Close" at bounding box center [400, 37] width 12 height 5
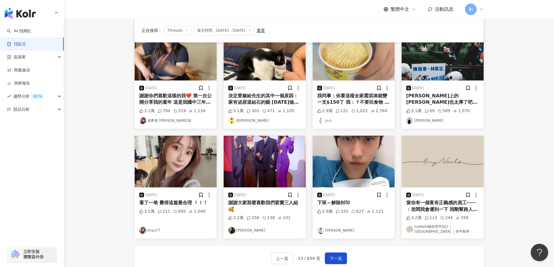
scroll to position [235, 0]
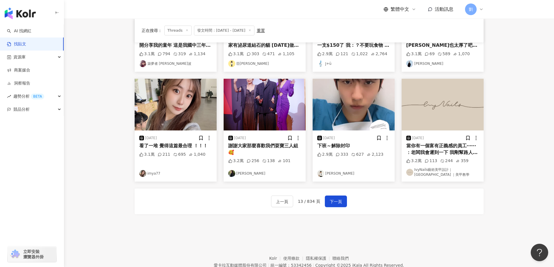
click at [357, 106] on img at bounding box center [354, 105] width 82 height 52
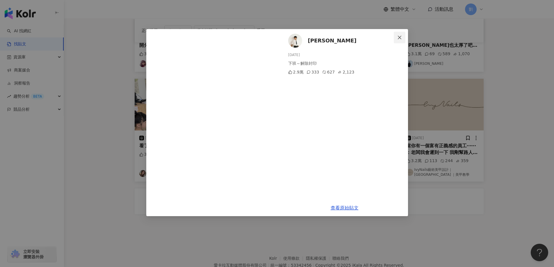
click at [397, 41] on button "Close" at bounding box center [400, 38] width 12 height 12
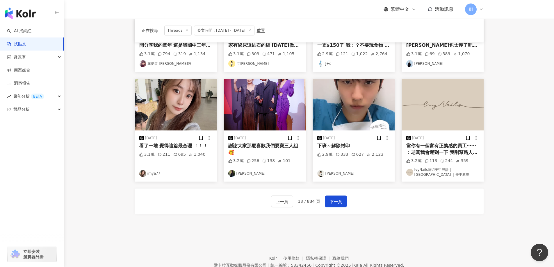
click at [193, 116] on img at bounding box center [176, 105] width 82 height 52
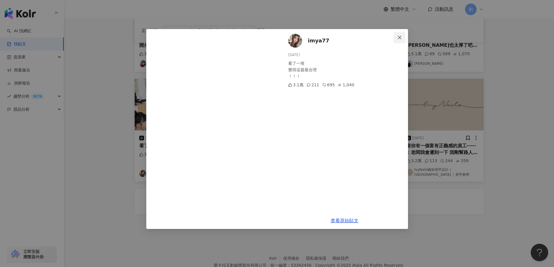
click at [402, 35] on span "Close" at bounding box center [400, 37] width 12 height 5
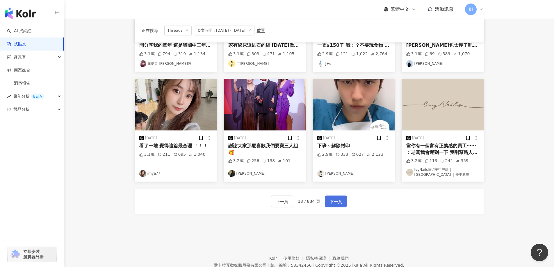
click at [335, 203] on span "下一頁" at bounding box center [336, 201] width 12 height 7
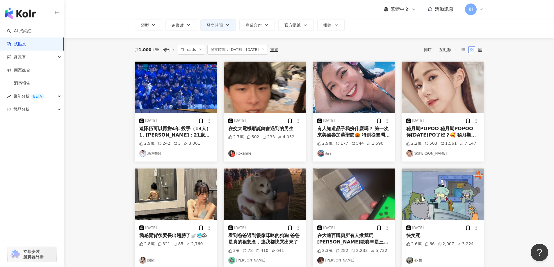
scroll to position [58, 0]
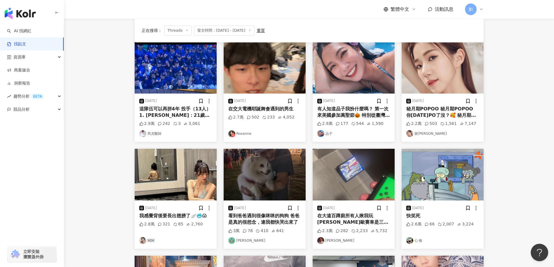
click at [440, 169] on img at bounding box center [443, 175] width 82 height 52
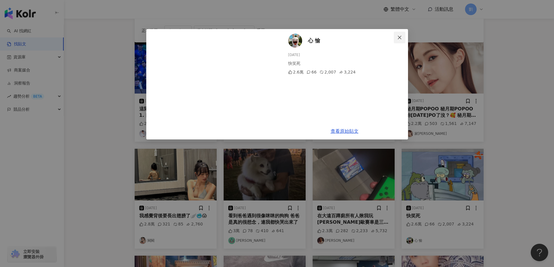
click at [394, 40] on span "Close" at bounding box center [400, 37] width 12 height 5
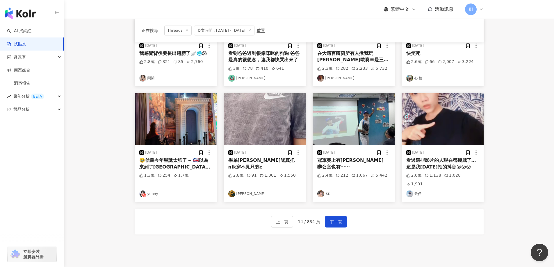
scroll to position [201, 0]
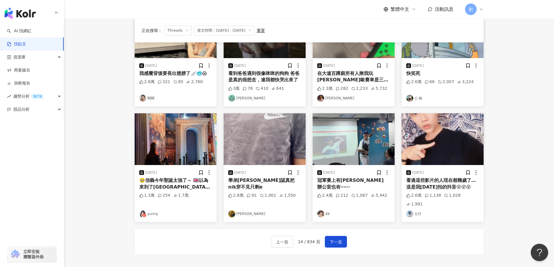
click at [199, 139] on img at bounding box center [176, 139] width 82 height 52
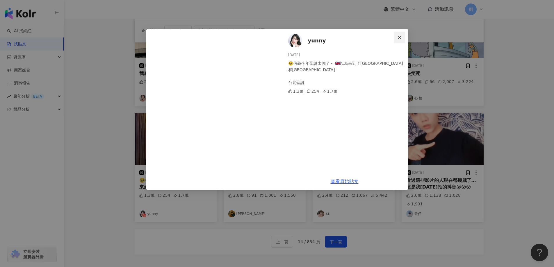
click at [399, 37] on icon "close" at bounding box center [399, 37] width 5 height 5
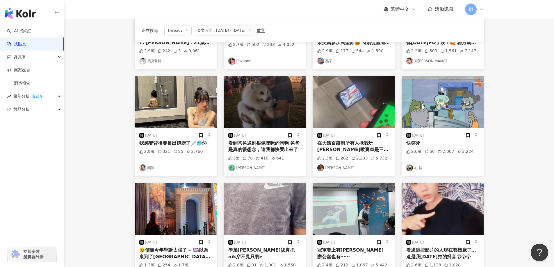
scroll to position [175, 0]
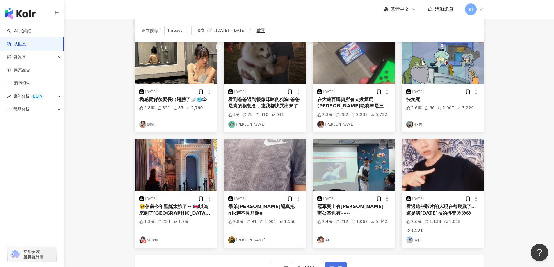
click at [333, 264] on button "下一頁" at bounding box center [336, 268] width 22 height 12
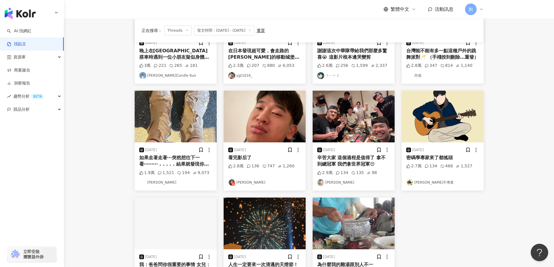
scroll to position [259, 0]
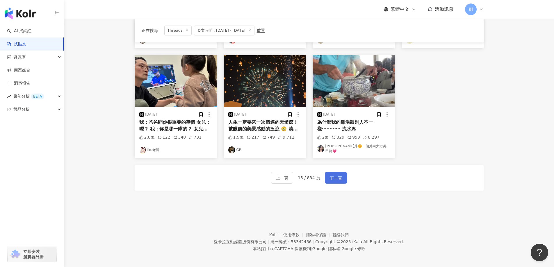
click at [334, 178] on span "下一頁" at bounding box center [336, 178] width 12 height 7
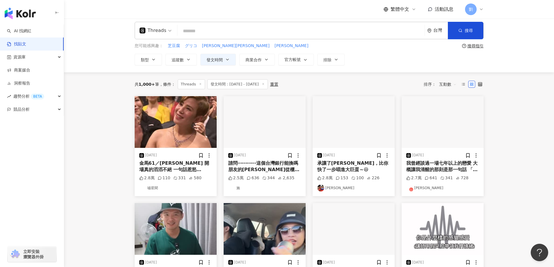
scroll to position [0, 0]
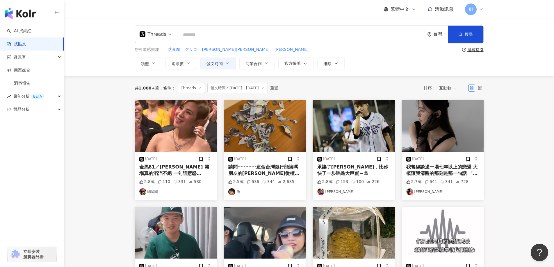
click at [444, 121] on img at bounding box center [443, 126] width 82 height 52
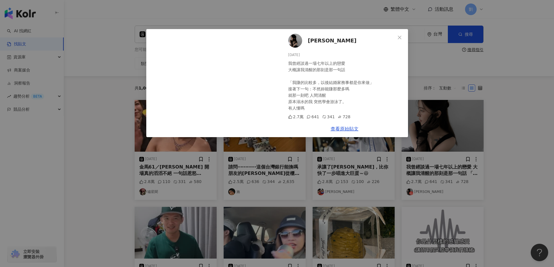
drag, startPoint x: 401, startPoint y: 40, endPoint x: 391, endPoint y: 81, distance: 42.1
click at [401, 40] on icon "close" at bounding box center [399, 37] width 5 height 5
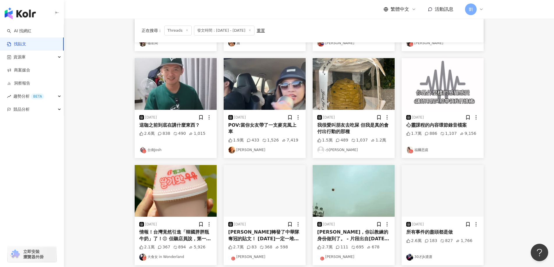
scroll to position [175, 0]
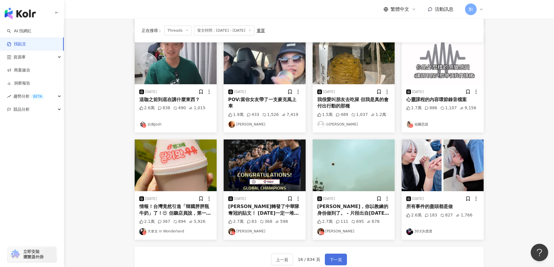
click at [330, 259] on span "下一頁" at bounding box center [336, 260] width 12 height 7
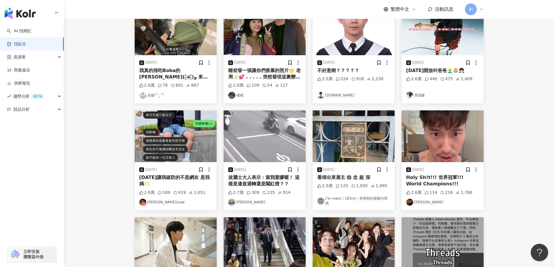
scroll to position [0, 0]
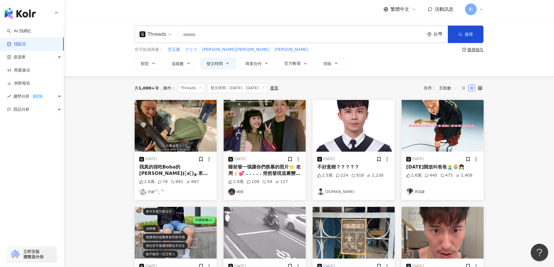
click at [156, 126] on img at bounding box center [176, 126] width 82 height 52
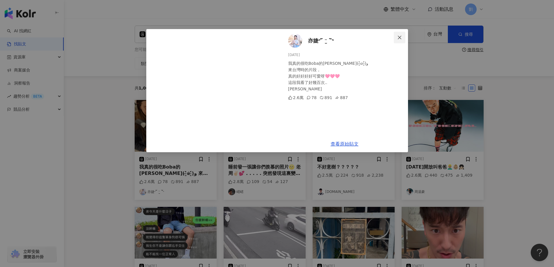
click at [401, 36] on icon "close" at bounding box center [399, 36] width 3 height 3
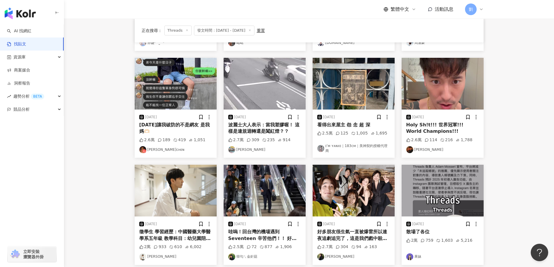
scroll to position [233, 0]
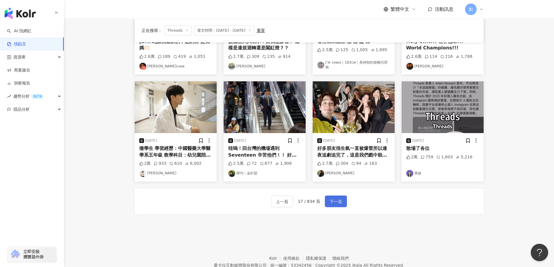
click at [327, 201] on button "下一頁" at bounding box center [336, 202] width 22 height 12
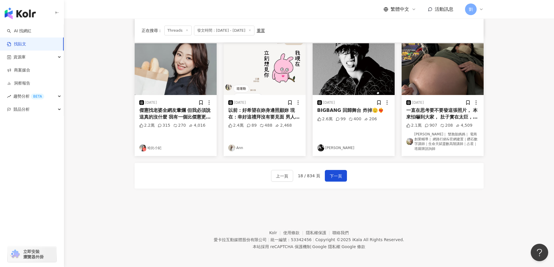
scroll to position [245, 0]
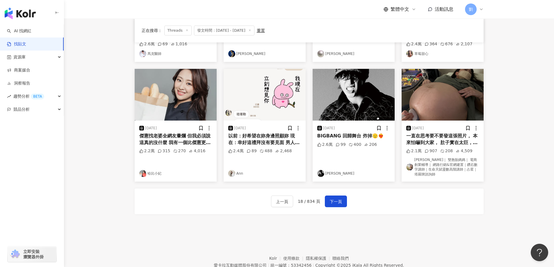
click at [270, 97] on img at bounding box center [265, 95] width 82 height 52
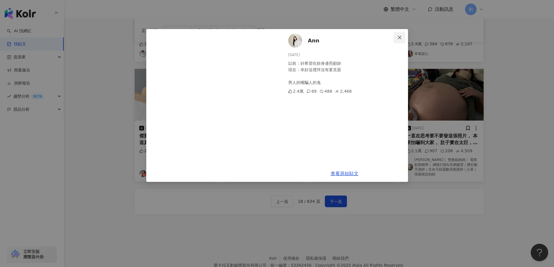
click at [399, 35] on button "Close" at bounding box center [400, 38] width 12 height 12
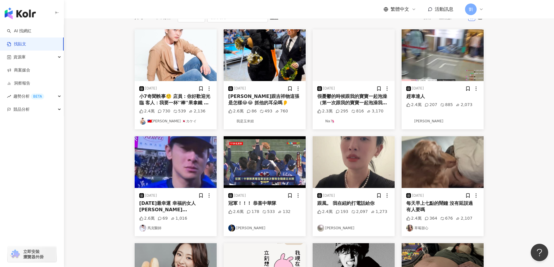
scroll to position [13, 0]
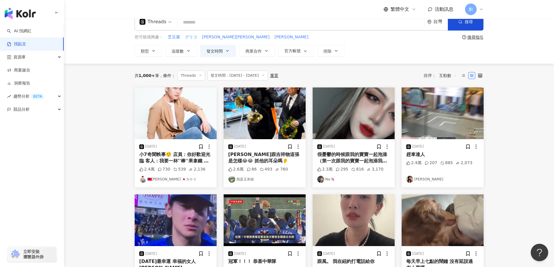
click at [274, 106] on img at bounding box center [265, 114] width 82 height 52
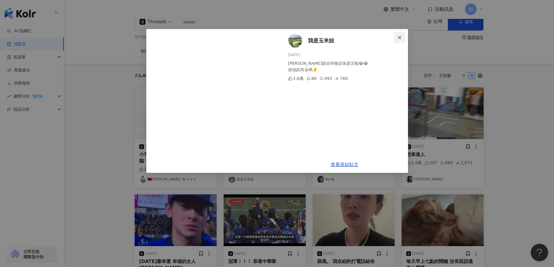
click at [400, 40] on button "Close" at bounding box center [400, 38] width 12 height 12
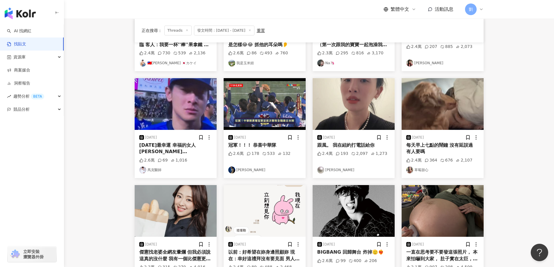
scroll to position [245, 0]
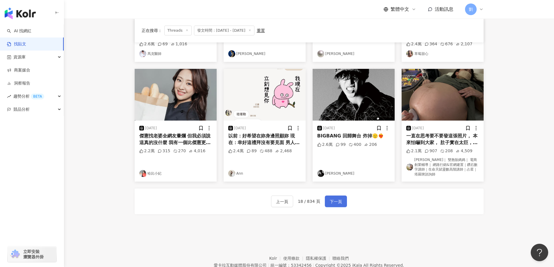
click at [345, 202] on button "下一頁" at bounding box center [336, 202] width 22 height 12
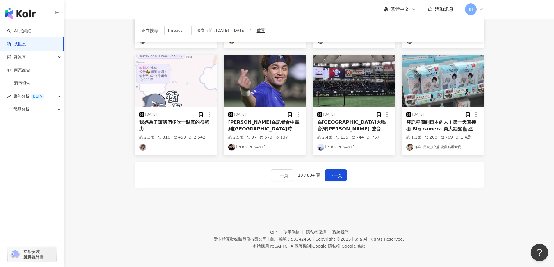
scroll to position [233, 0]
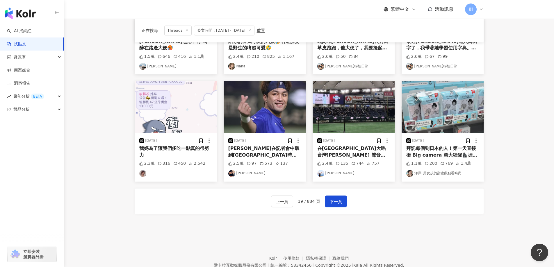
click at [285, 102] on img at bounding box center [265, 107] width 82 height 52
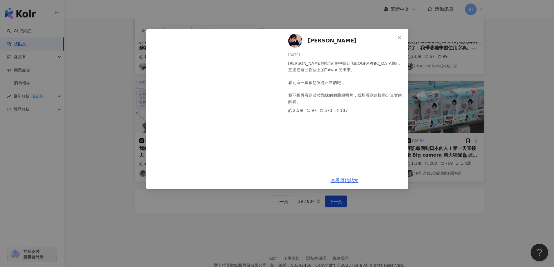
drag, startPoint x: 401, startPoint y: 37, endPoint x: 397, endPoint y: 49, distance: 12.5
click at [401, 37] on icon "close" at bounding box center [399, 37] width 5 height 5
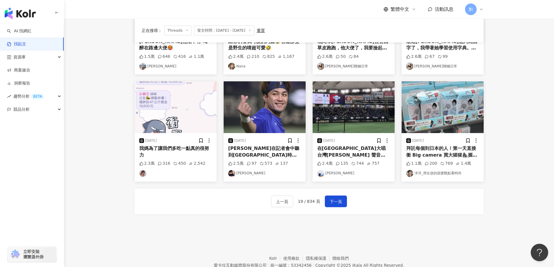
click at [366, 110] on img at bounding box center [354, 107] width 82 height 52
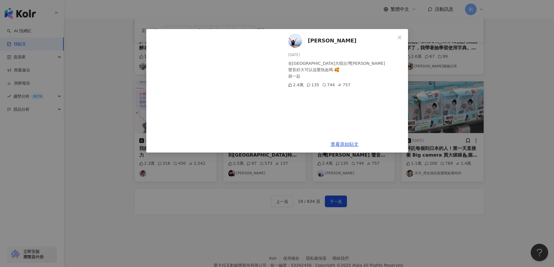
click at [395, 196] on div "Linda Lin 2024/11/21 在東京巨蛋大唱台灣尚勇 聲音好大可以這麼熱血嗎 🥰 就一起 2.4萬 135 744 757 查看原始貼文" at bounding box center [277, 133] width 554 height 267
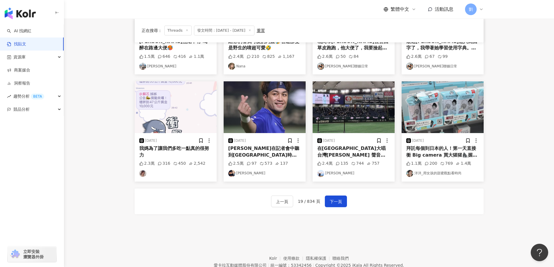
click at [431, 103] on img at bounding box center [443, 107] width 82 height 52
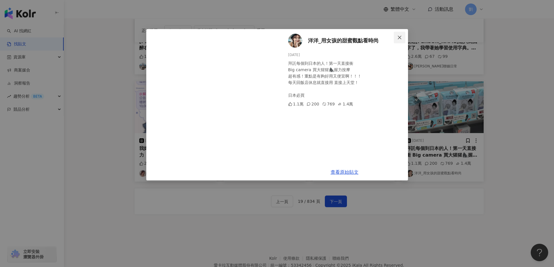
click at [399, 35] on icon "close" at bounding box center [399, 37] width 5 height 5
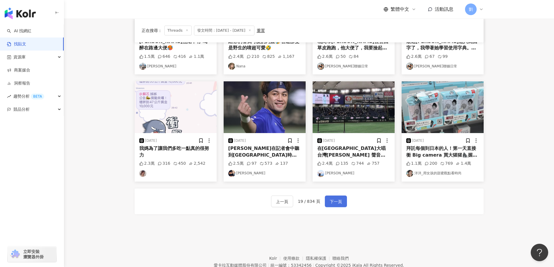
click at [339, 196] on button "下一頁" at bounding box center [336, 202] width 22 height 12
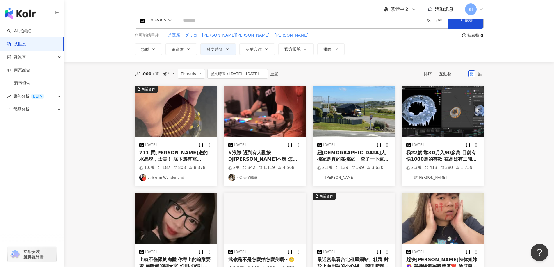
scroll to position [0, 0]
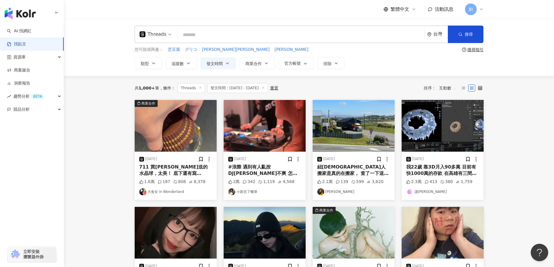
click at [263, 130] on img at bounding box center [265, 126] width 82 height 52
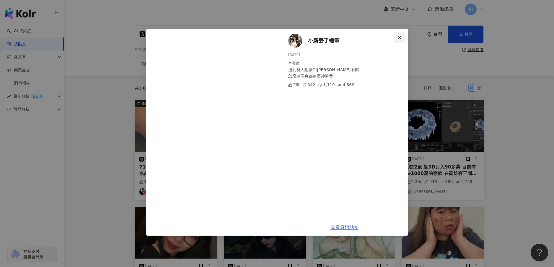
click at [401, 41] on button "Close" at bounding box center [400, 38] width 12 height 12
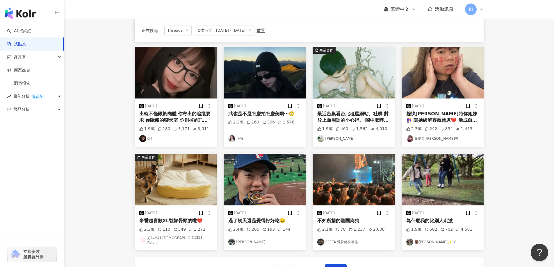
scroll to position [175, 0]
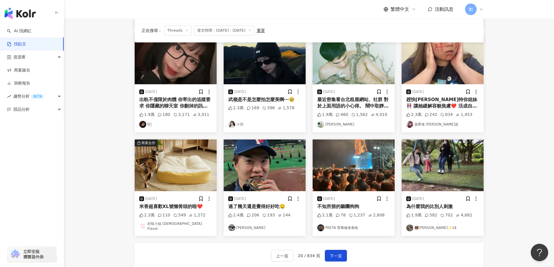
click at [431, 176] on img at bounding box center [443, 166] width 82 height 52
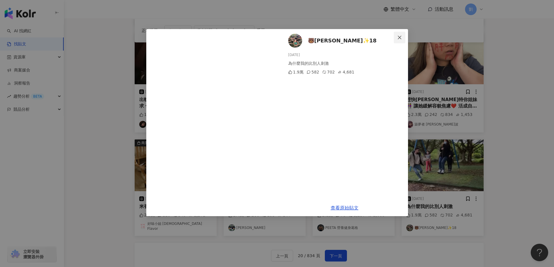
click at [401, 37] on icon "close" at bounding box center [399, 37] width 5 height 5
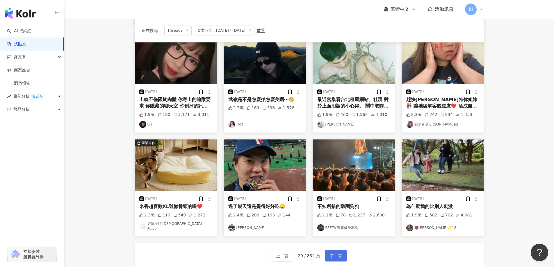
click at [330, 255] on span "下一頁" at bounding box center [336, 256] width 12 height 7
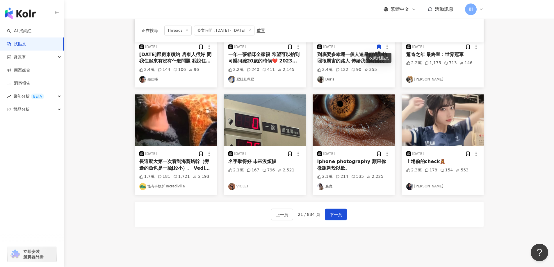
scroll to position [239, 0]
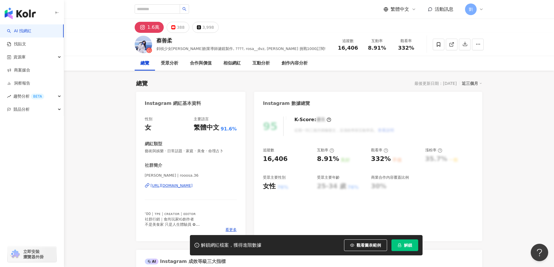
click at [402, 247] on button "解鎖" at bounding box center [405, 246] width 27 height 12
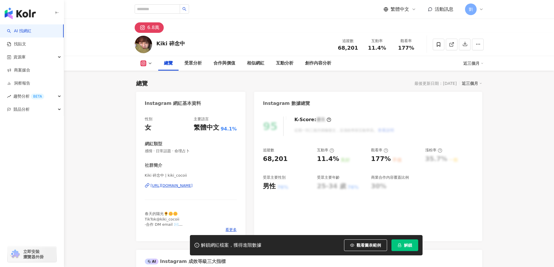
click at [193, 186] on div "https://www.instagram.com/kiki_cocoii/" at bounding box center [172, 185] width 42 height 5
